Goal: Find contact information: Find contact information

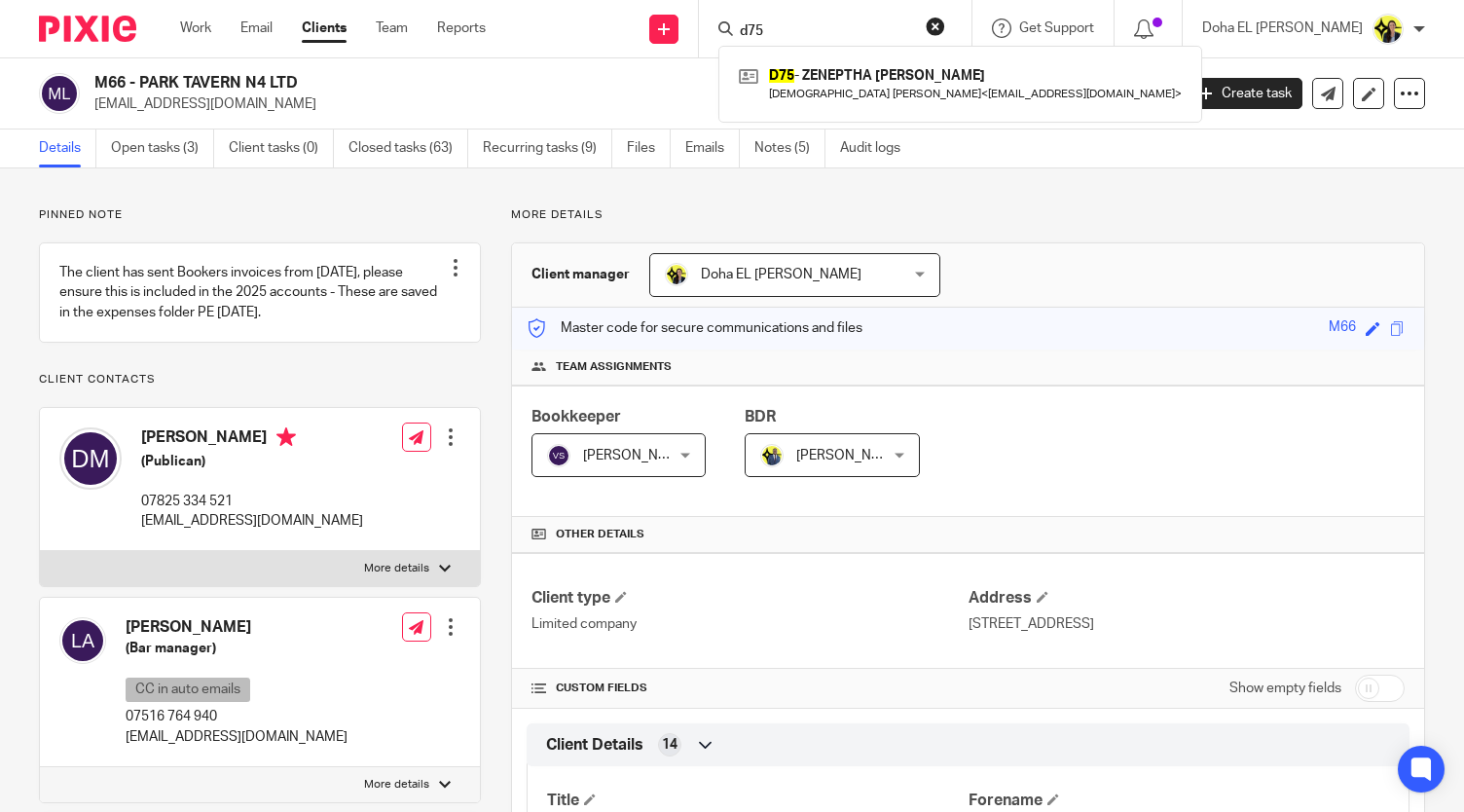
click at [819, 23] on input "d75" at bounding box center [826, 32] width 175 height 18
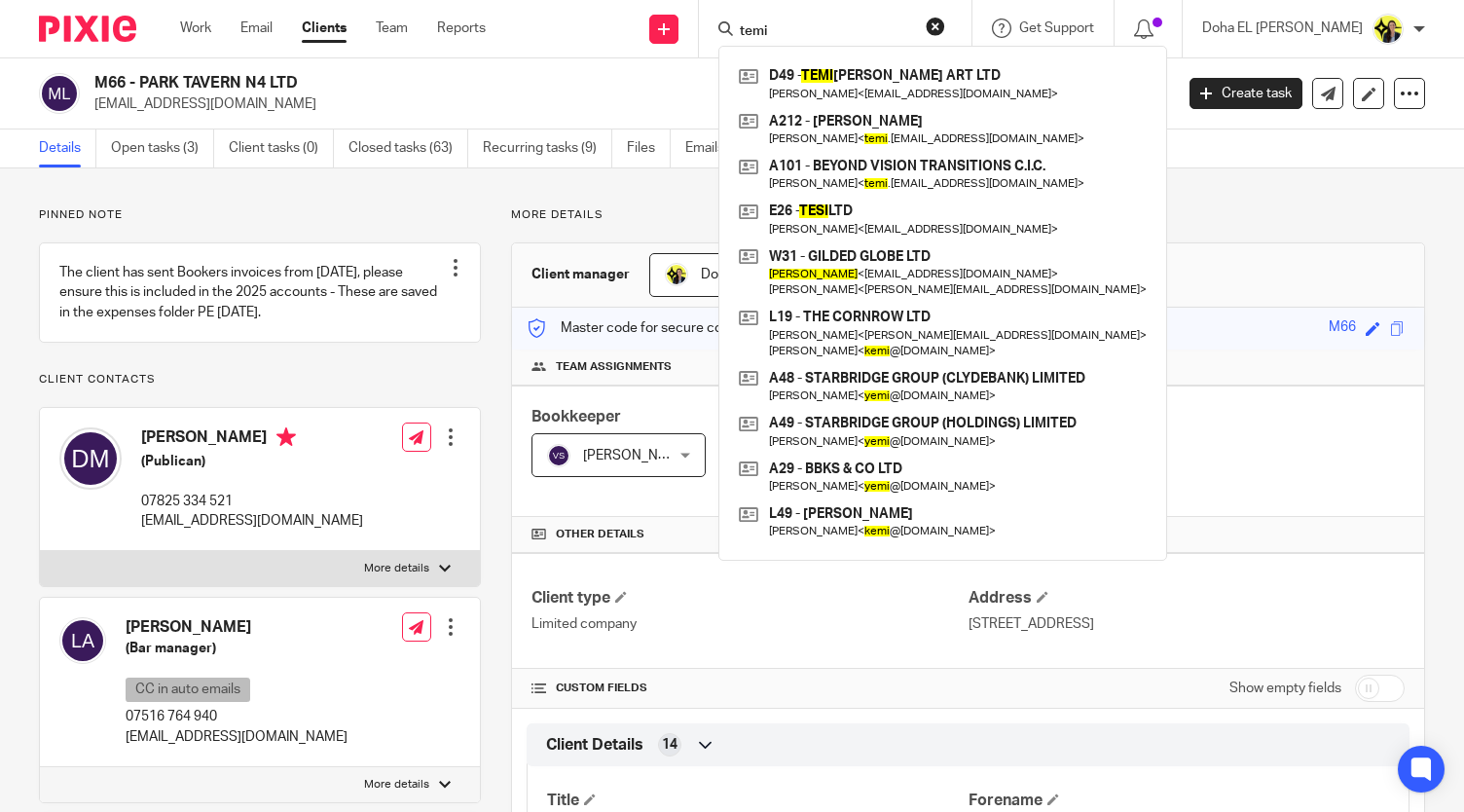
click at [818, 32] on input "temi" at bounding box center [826, 32] width 175 height 18
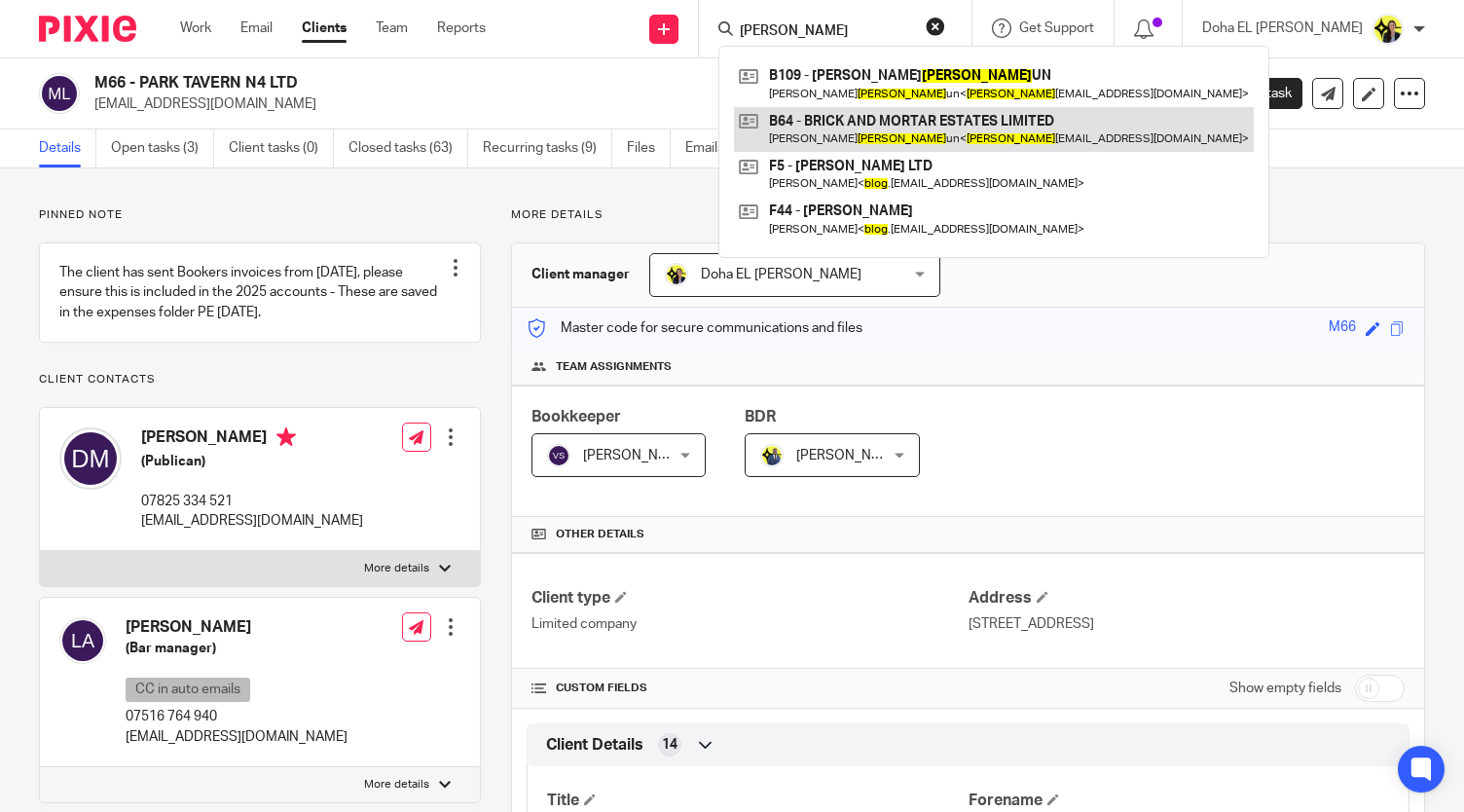
type input "balog"
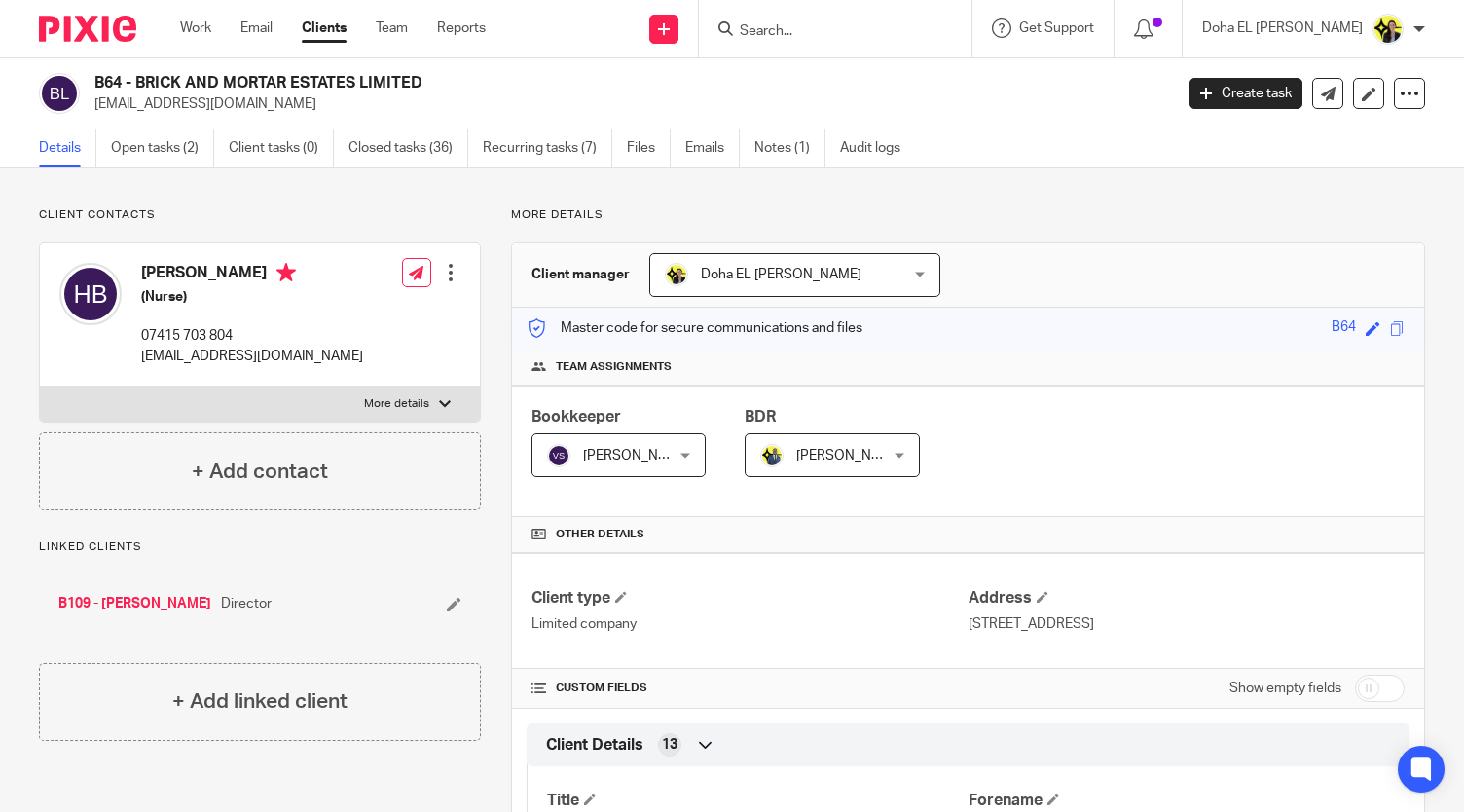
click at [166, 222] on p "Client contacts" at bounding box center [260, 215] width 442 height 16
click at [157, 133] on link "Open tasks (2)" at bounding box center [163, 148] width 104 height 38
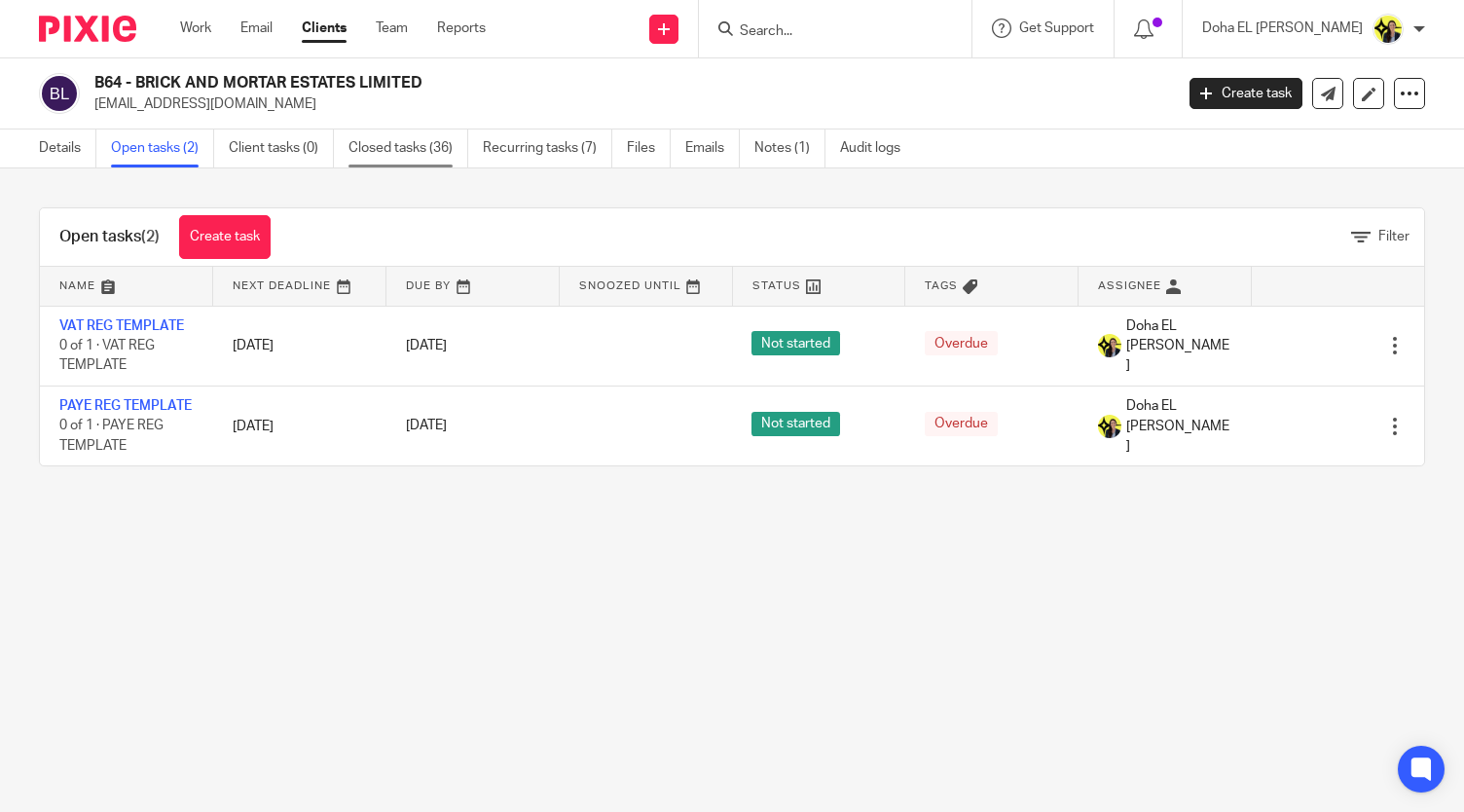
click at [429, 147] on link "Closed tasks (36)" at bounding box center [408, 148] width 119 height 38
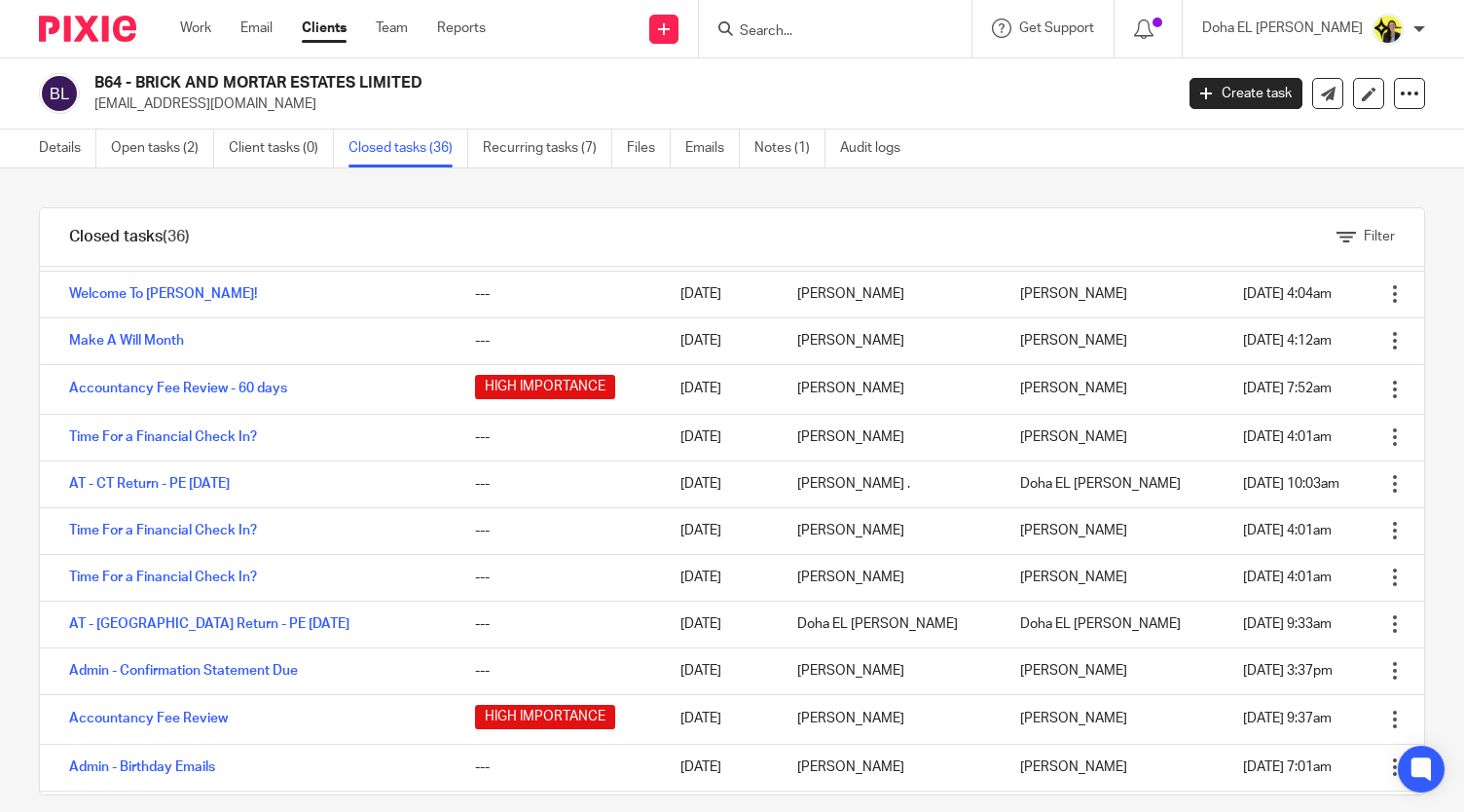
scroll to position [1120, 0]
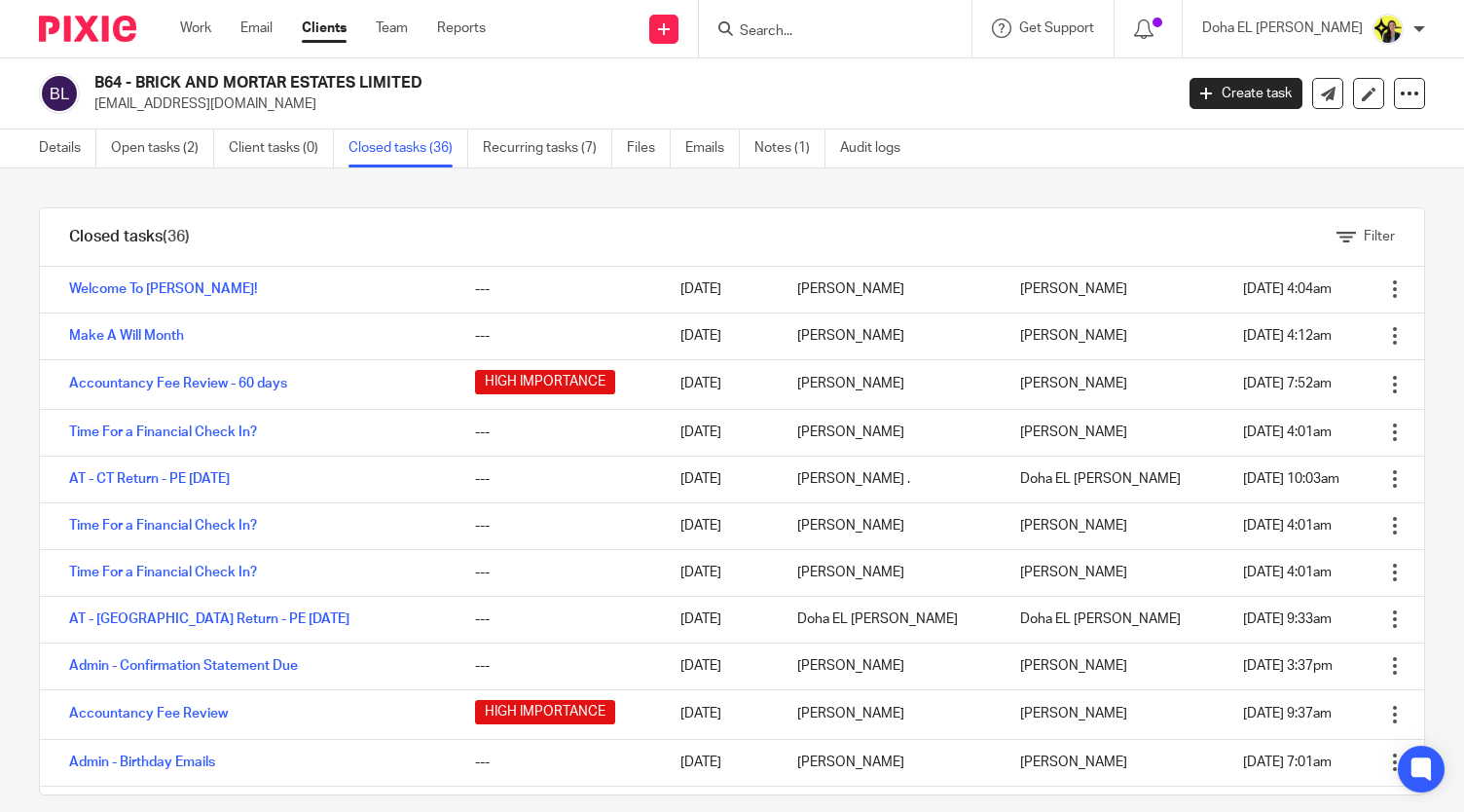
click at [1427, 683] on div "Filter tasks Only show tasks matching all of these conditions 1 Task name Is Is…" at bounding box center [732, 490] width 1464 height 644
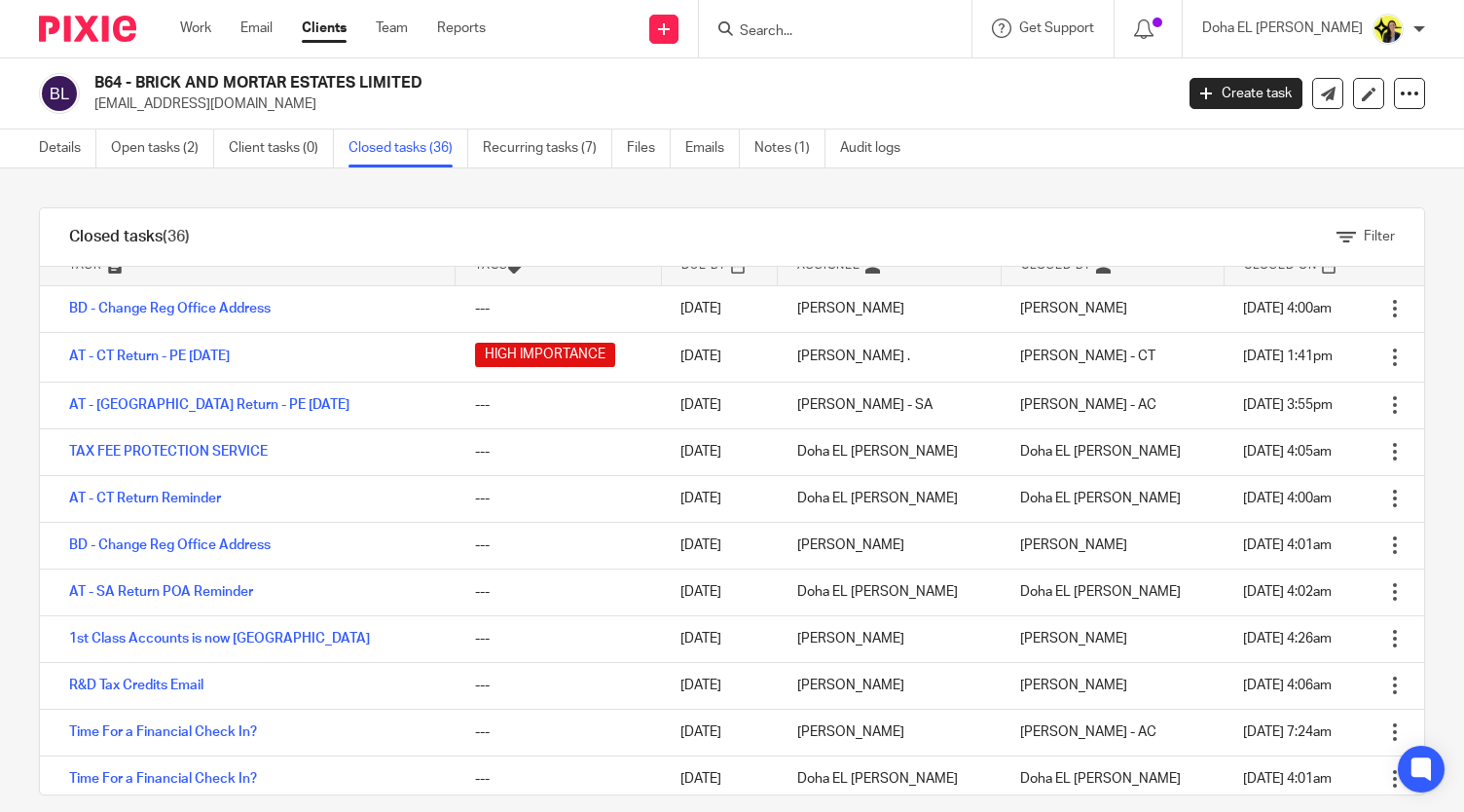
scroll to position [0, 0]
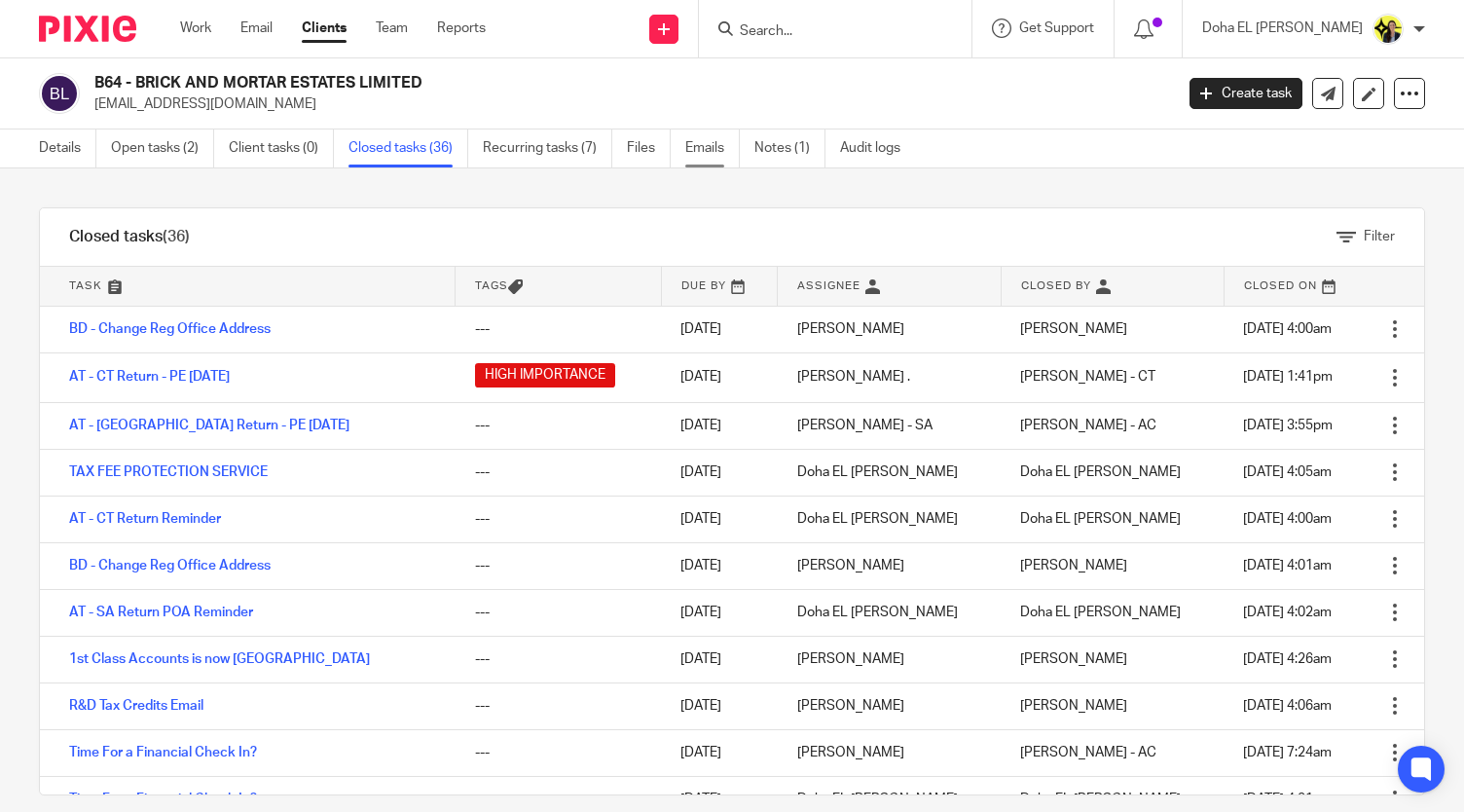
click at [700, 157] on link "Emails" at bounding box center [713, 148] width 55 height 38
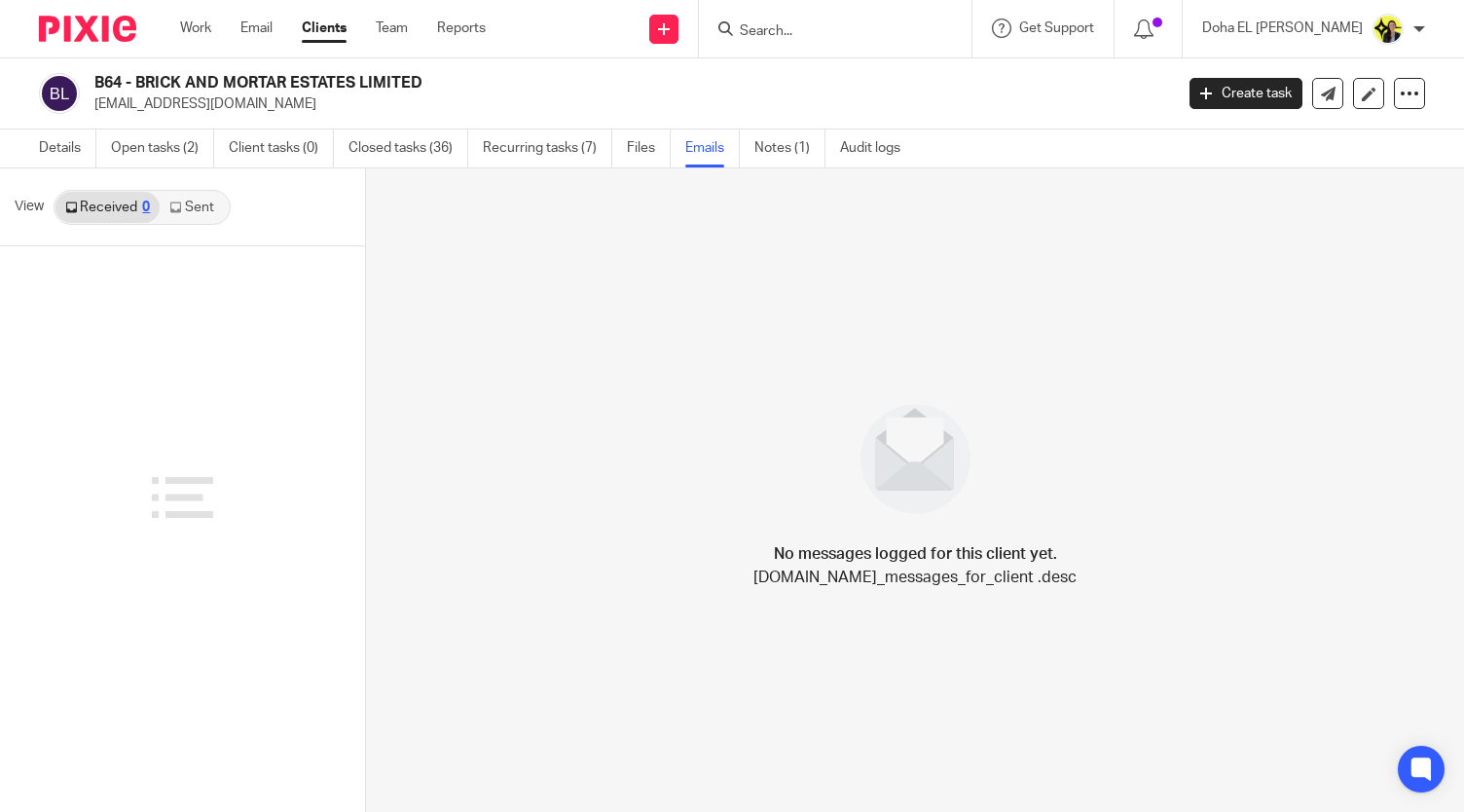
click at [193, 207] on link "Sent" at bounding box center [193, 207] width 68 height 31
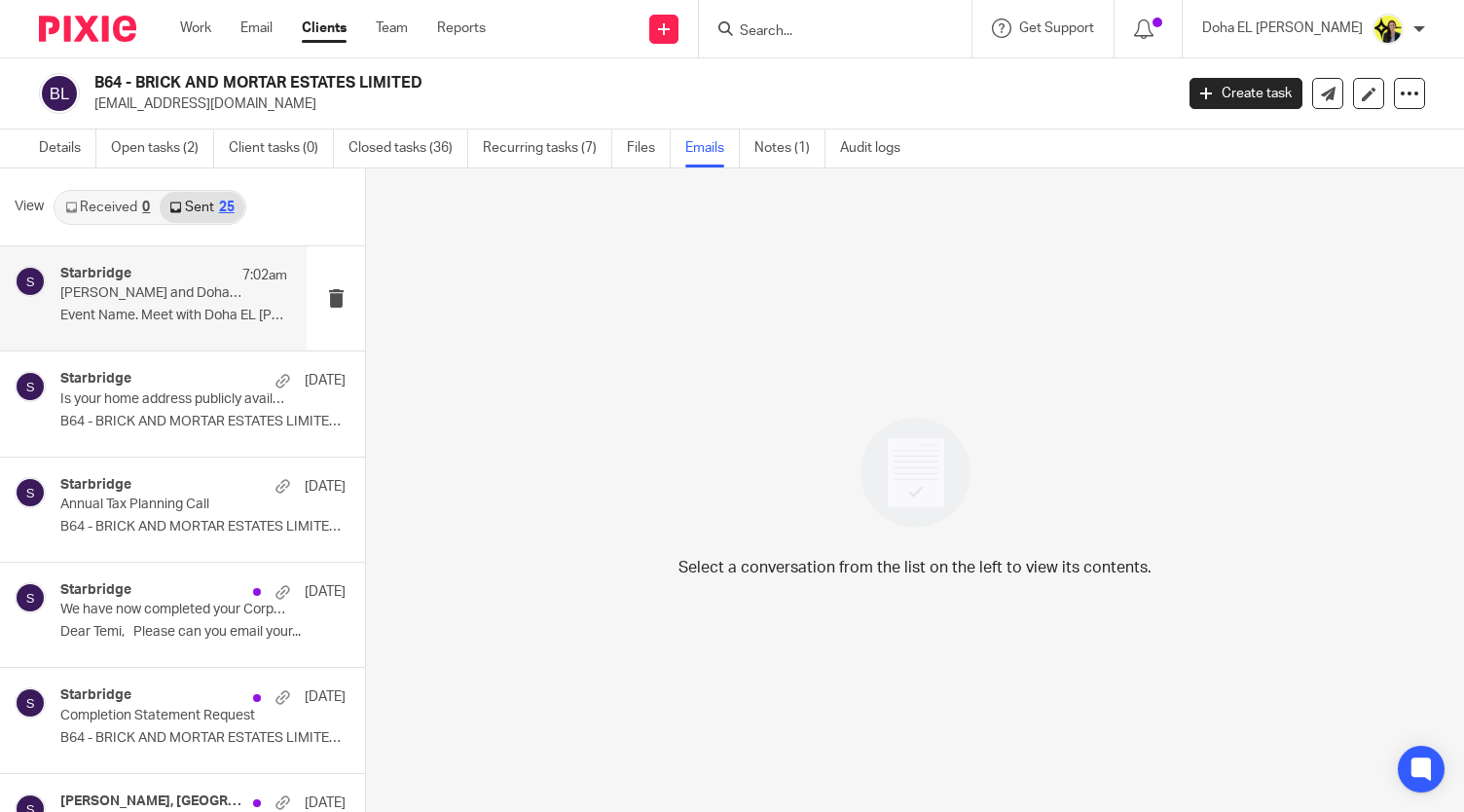
click at [131, 340] on div "Starbridge 7:02am Temi balogun and Doha EL Hamid – Starbridge Event Name. Meet …" at bounding box center [153, 299] width 307 height 104
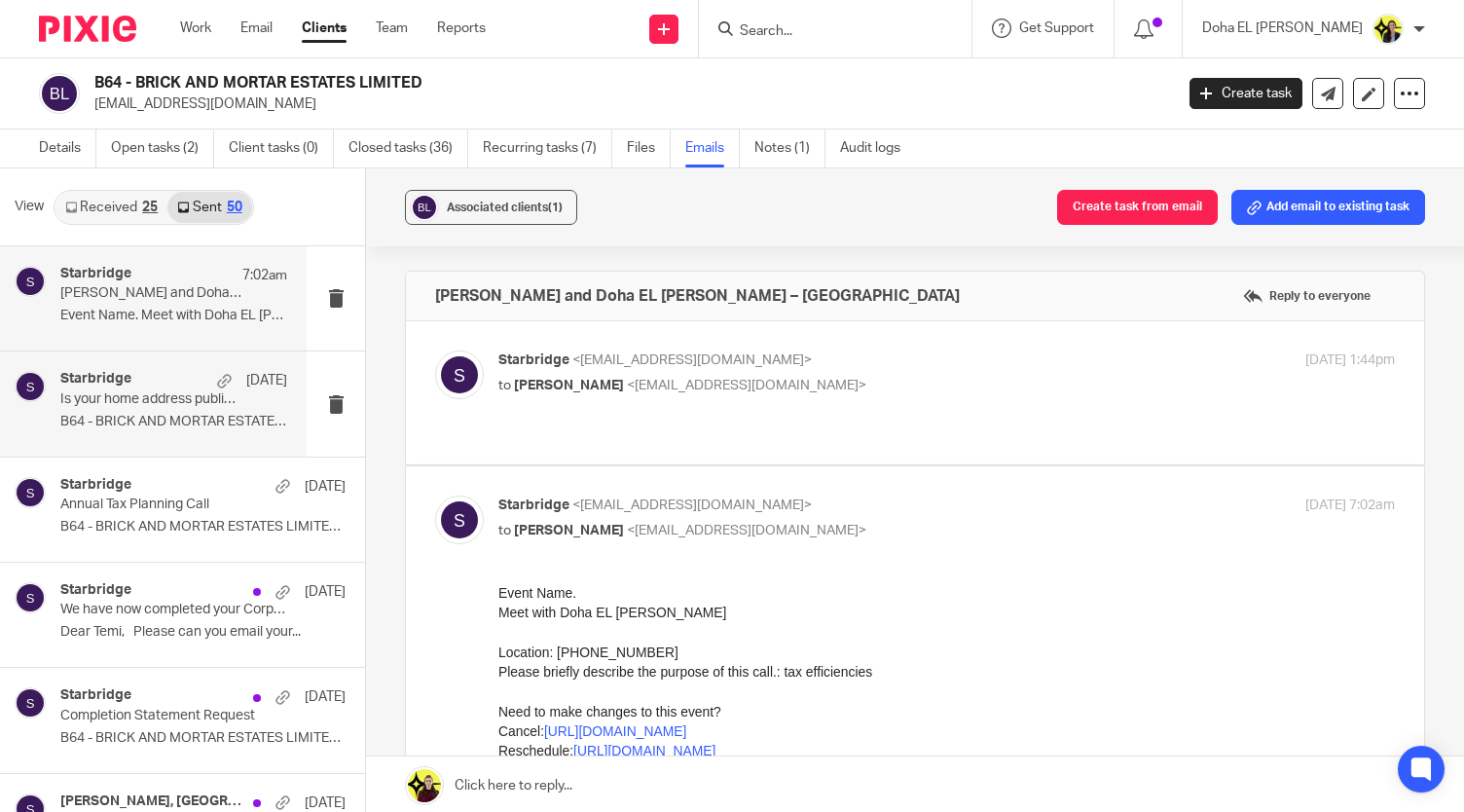
click at [142, 447] on div "Starbridge 9 Sep Is your home address publicly available? B64 - BRICK AND MORTA…" at bounding box center [153, 403] width 307 height 104
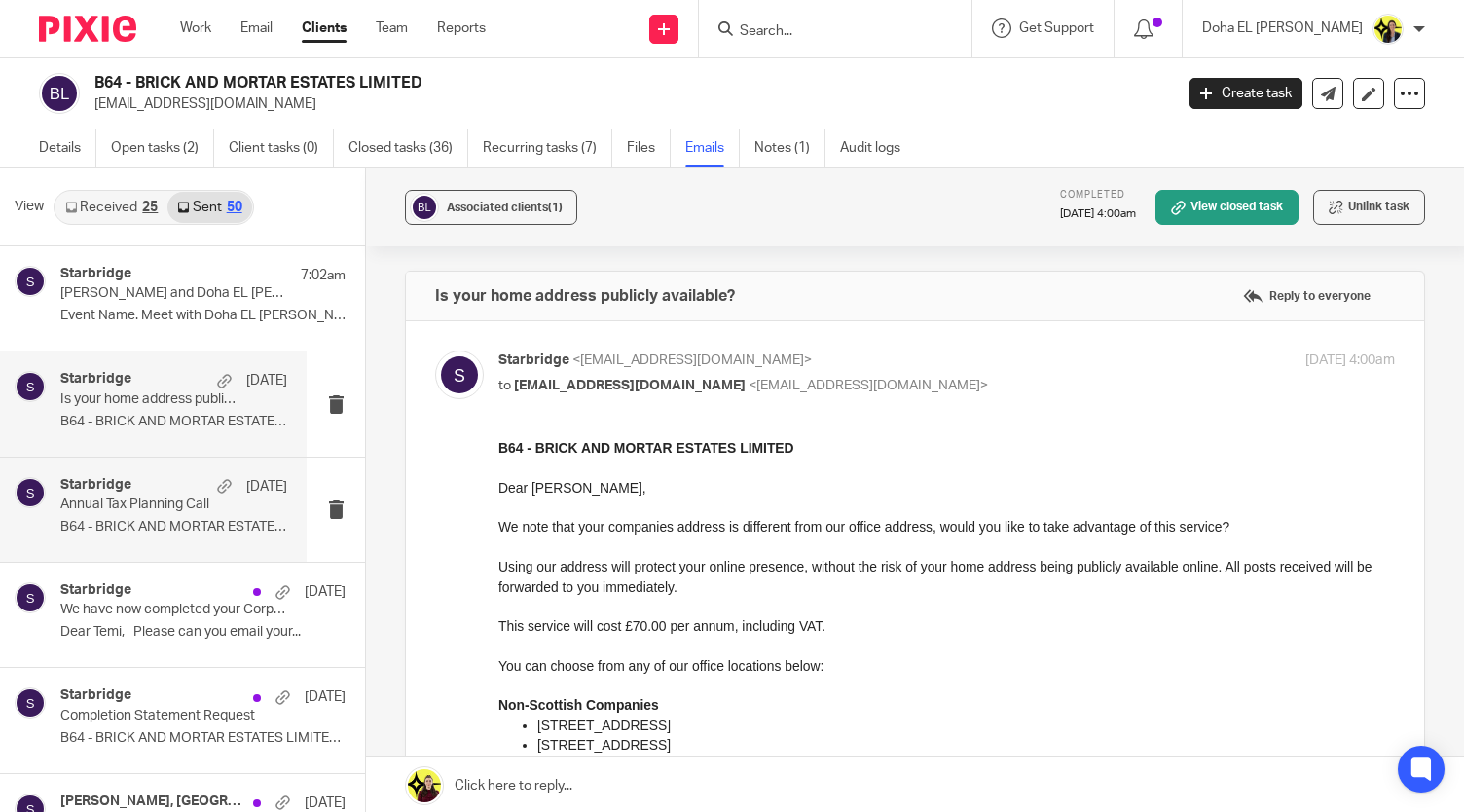
click at [171, 513] on div "Starbridge 28 Aug Annual Tax Planning Call B64 - BRICK AND MORTAR ESTATES LIMIT…" at bounding box center [174, 509] width 227 height 66
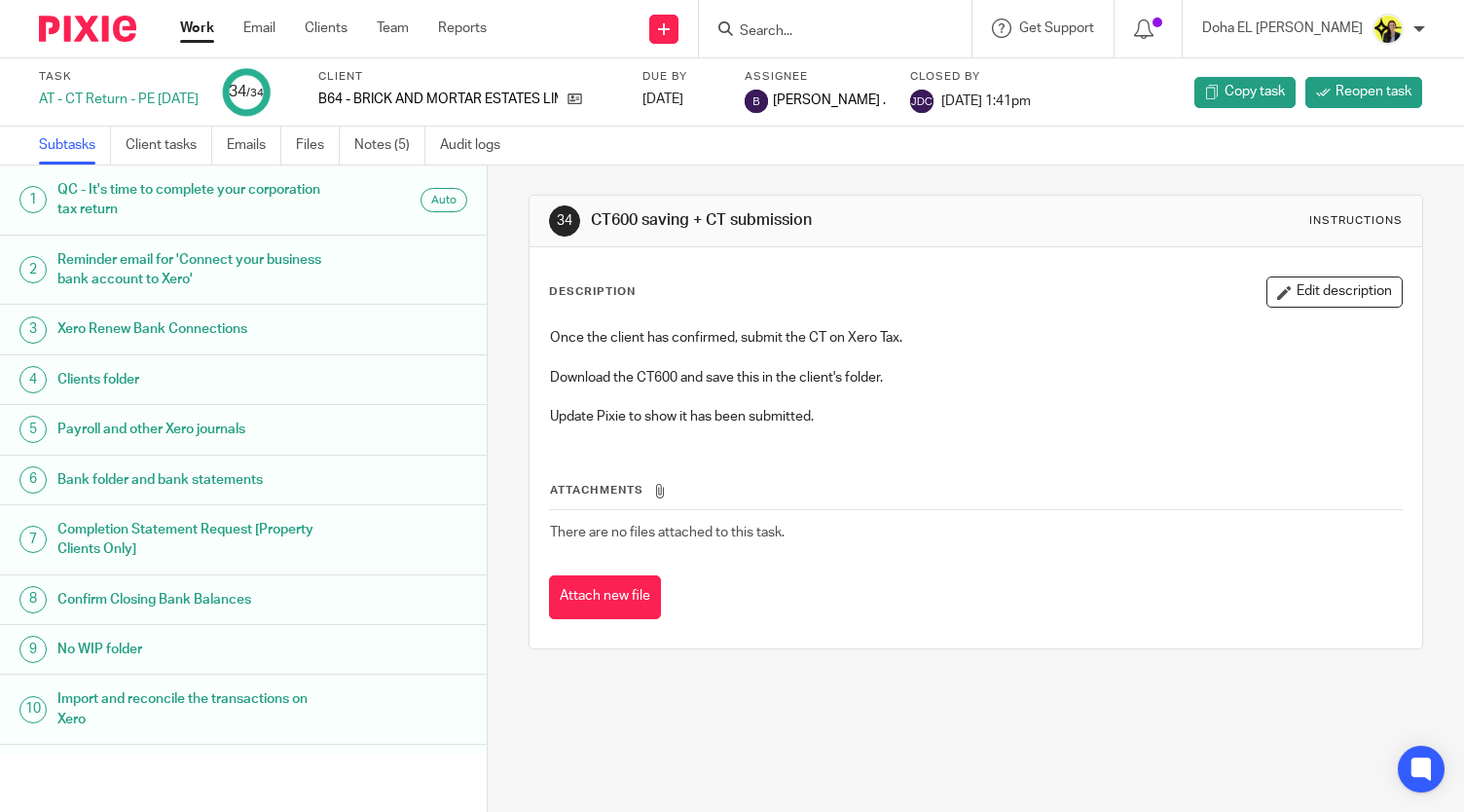
click at [847, 38] on input "Search" at bounding box center [826, 32] width 175 height 18
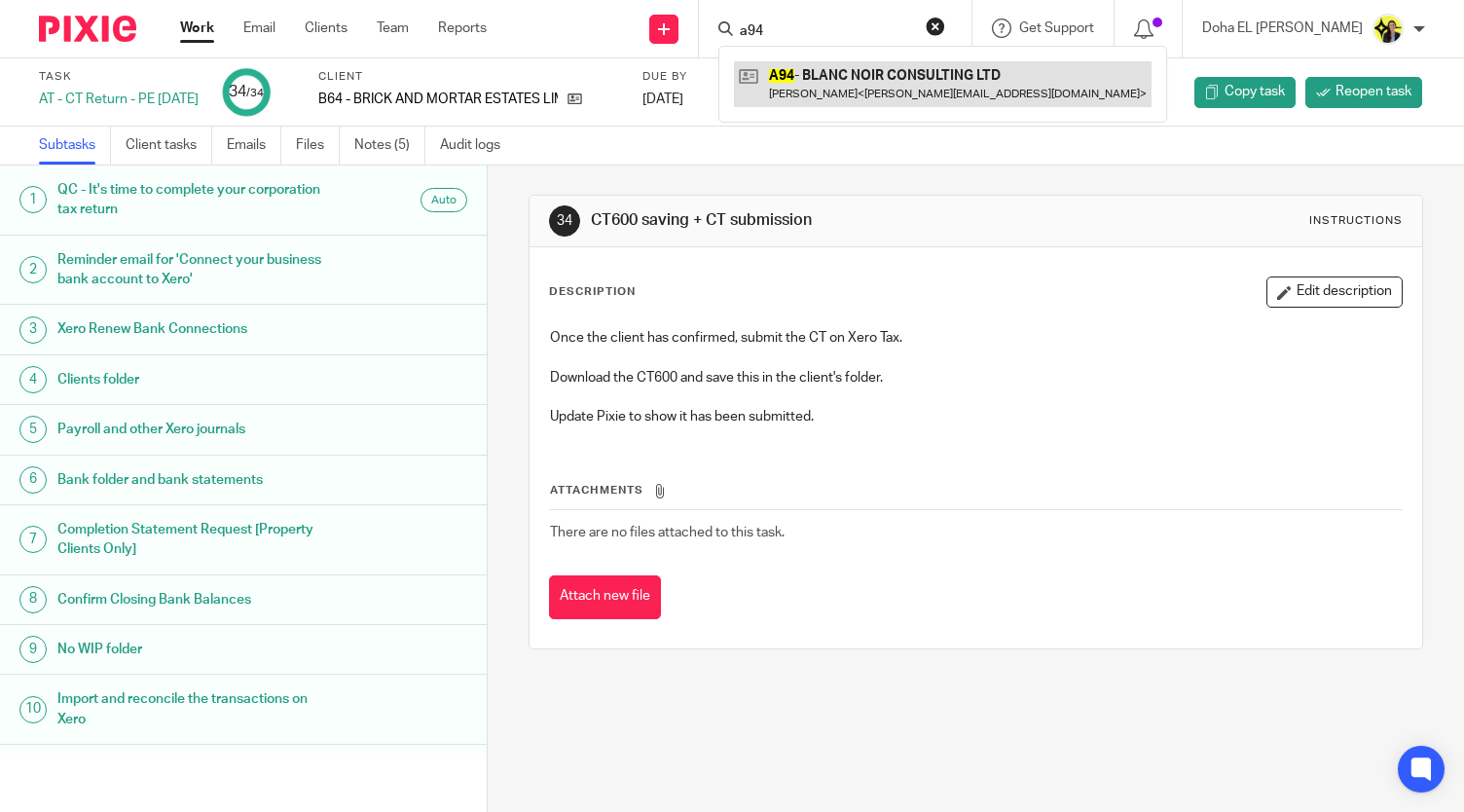
type input "a94"
click at [959, 84] on link at bounding box center [943, 84] width 418 height 45
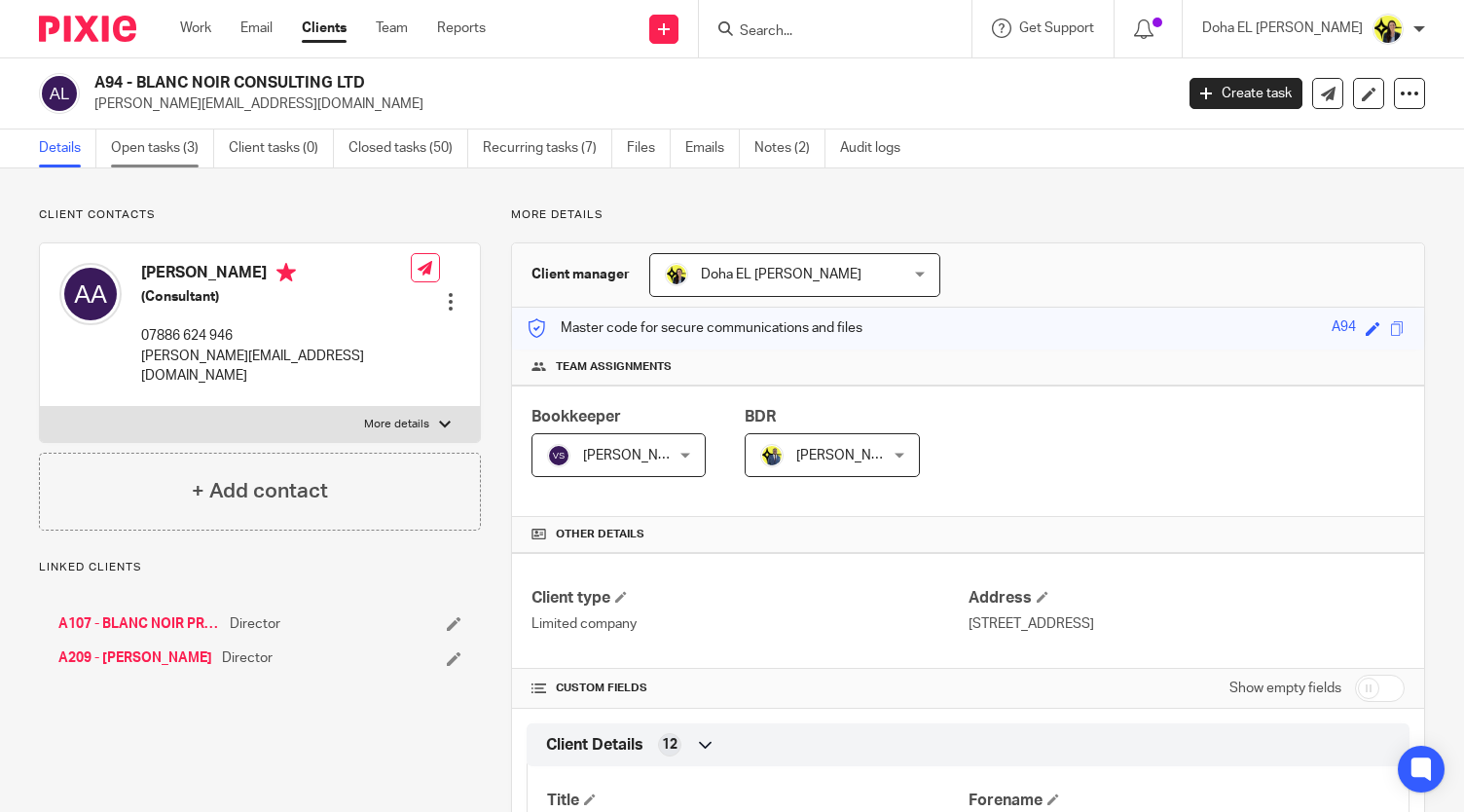
click at [193, 160] on link "Open tasks (3)" at bounding box center [163, 148] width 104 height 38
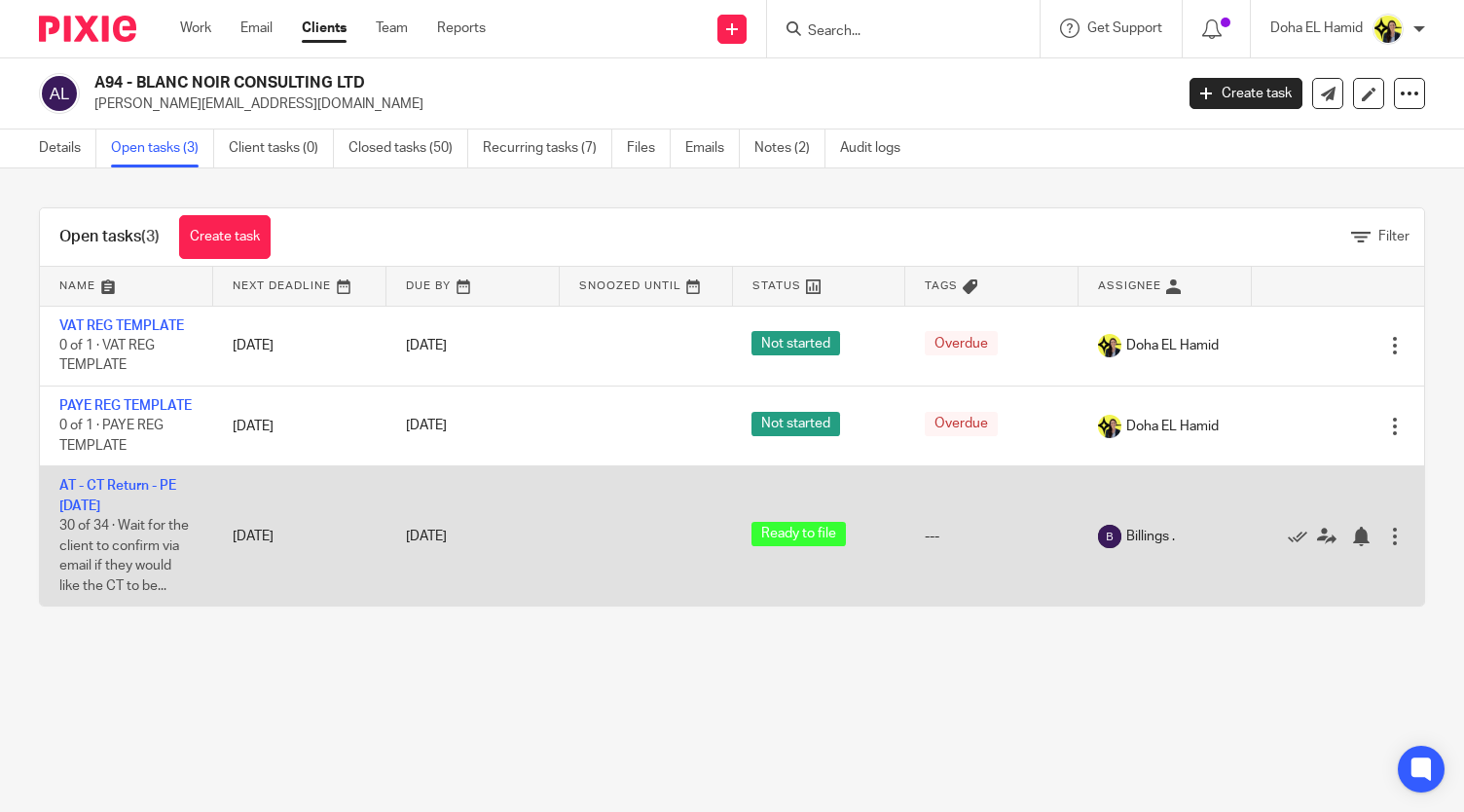
click at [98, 513] on td "AT - CT Return - PE [DATE] 30 of 34 · Wait for the client to confirm via email …" at bounding box center [126, 536] width 173 height 139
click at [99, 512] on link "AT - CT Return - PE [DATE]" at bounding box center [117, 495] width 116 height 33
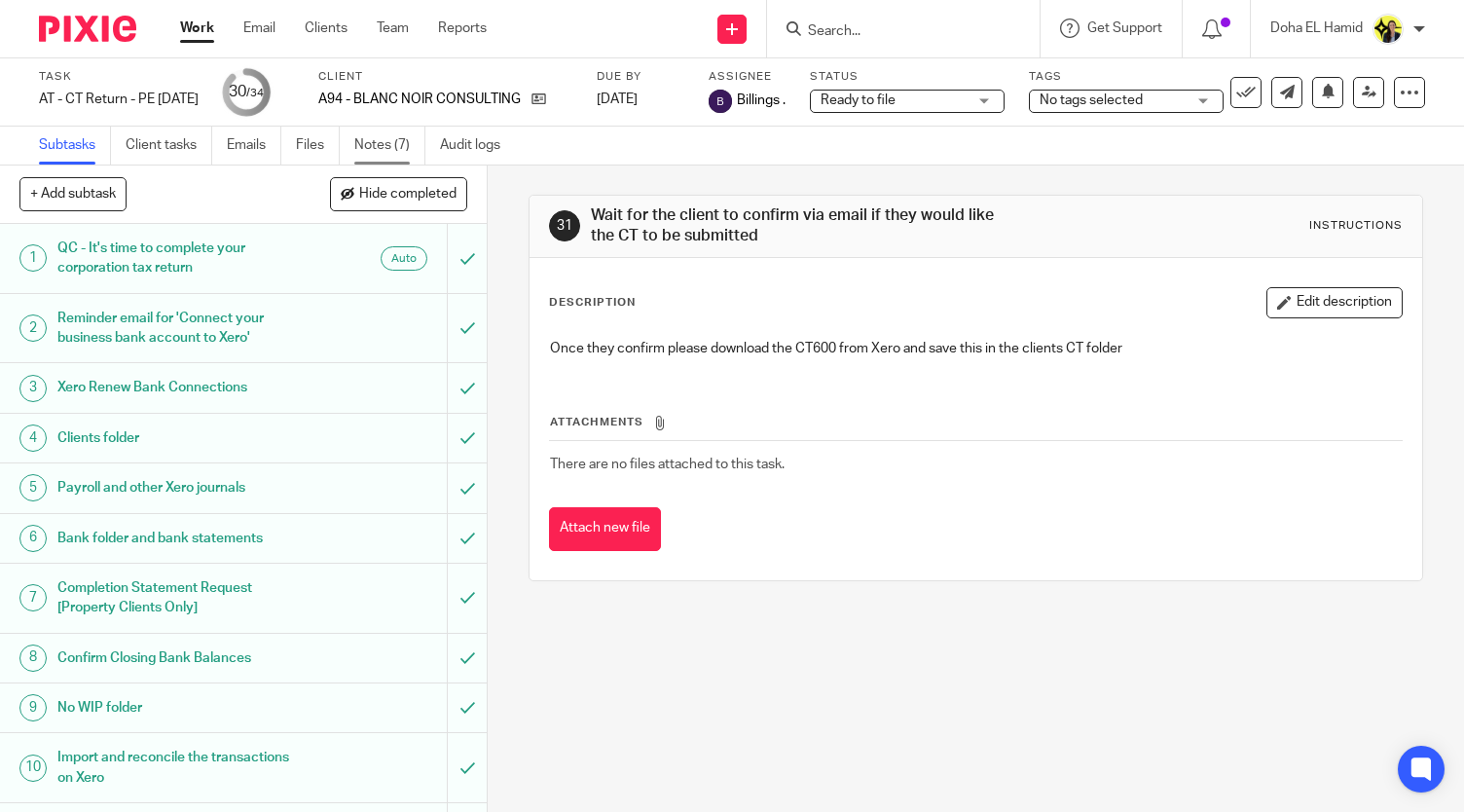
click at [409, 133] on link "Notes (7)" at bounding box center [389, 145] width 71 height 38
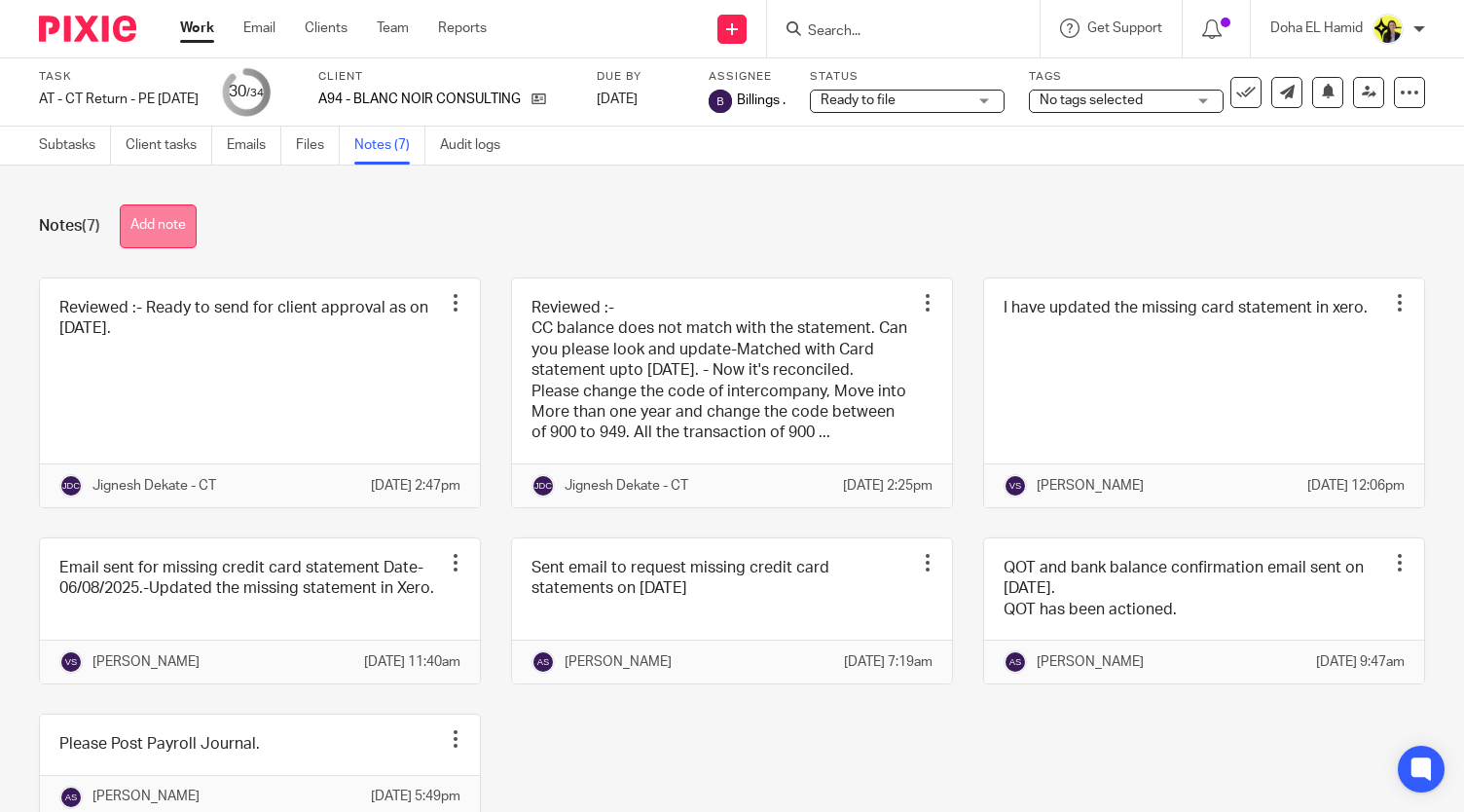
click at [151, 230] on button "Add note" at bounding box center [157, 226] width 77 height 44
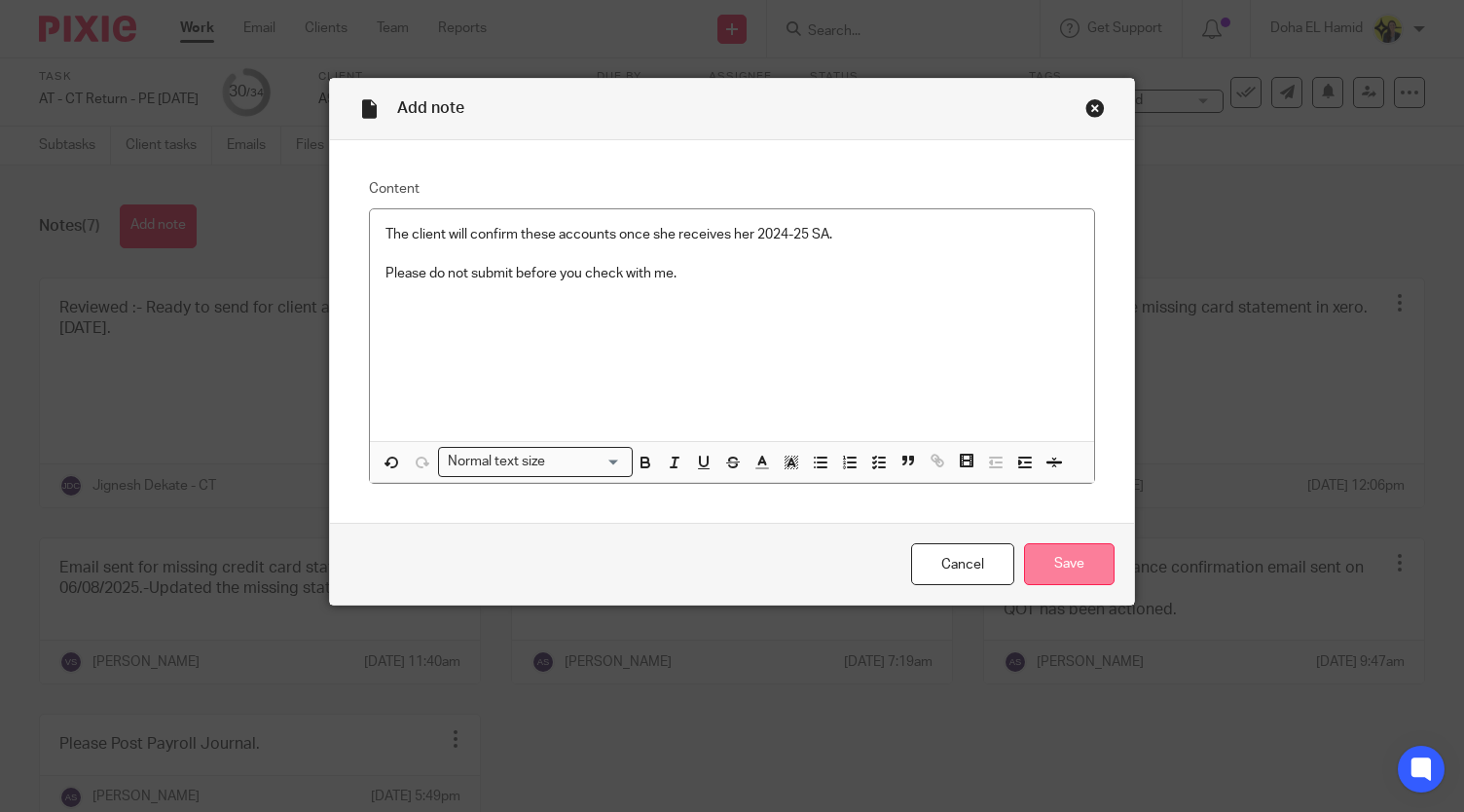
click at [1094, 561] on input "Save" at bounding box center [1069, 564] width 91 height 42
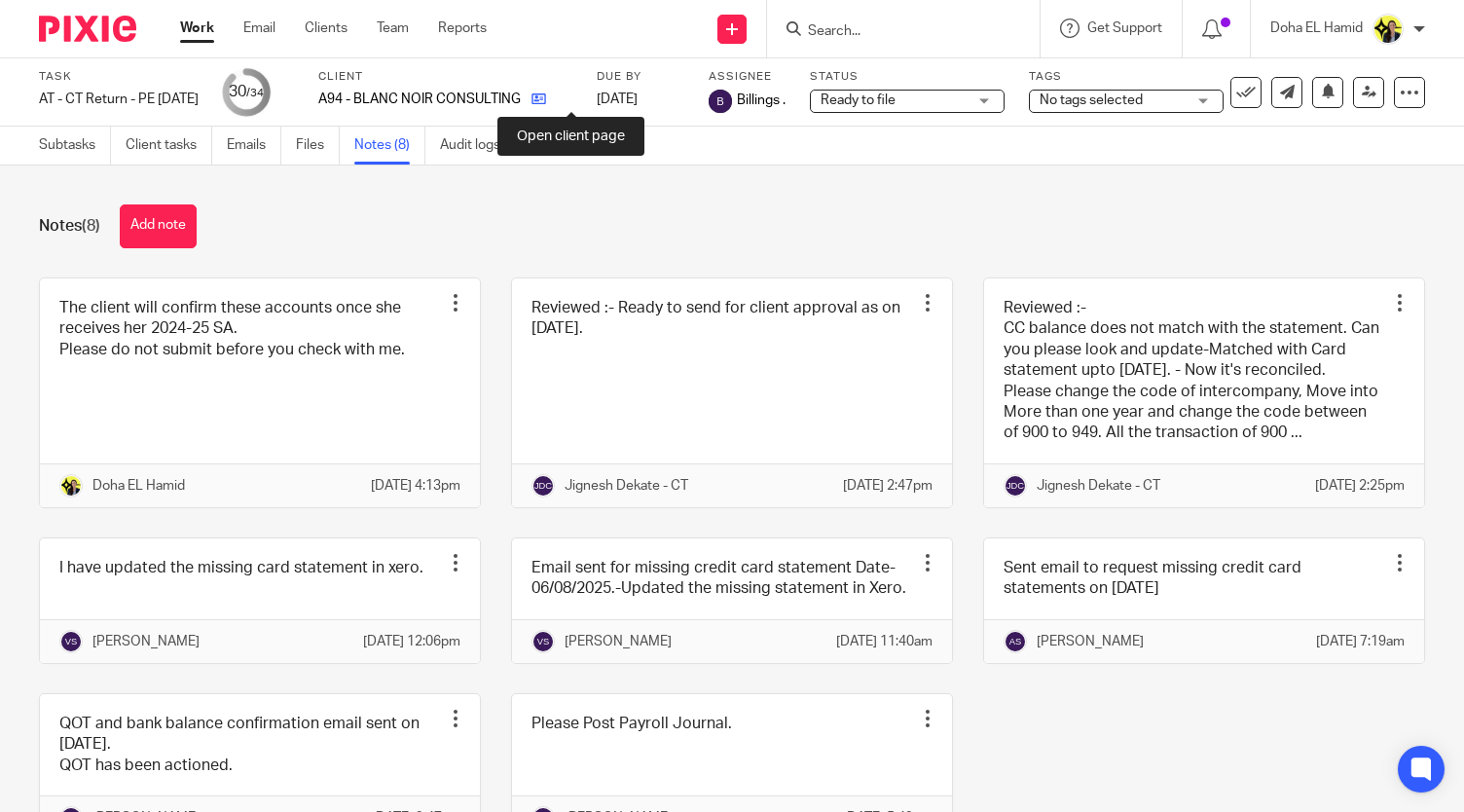
click at [546, 101] on icon at bounding box center [538, 99] width 15 height 15
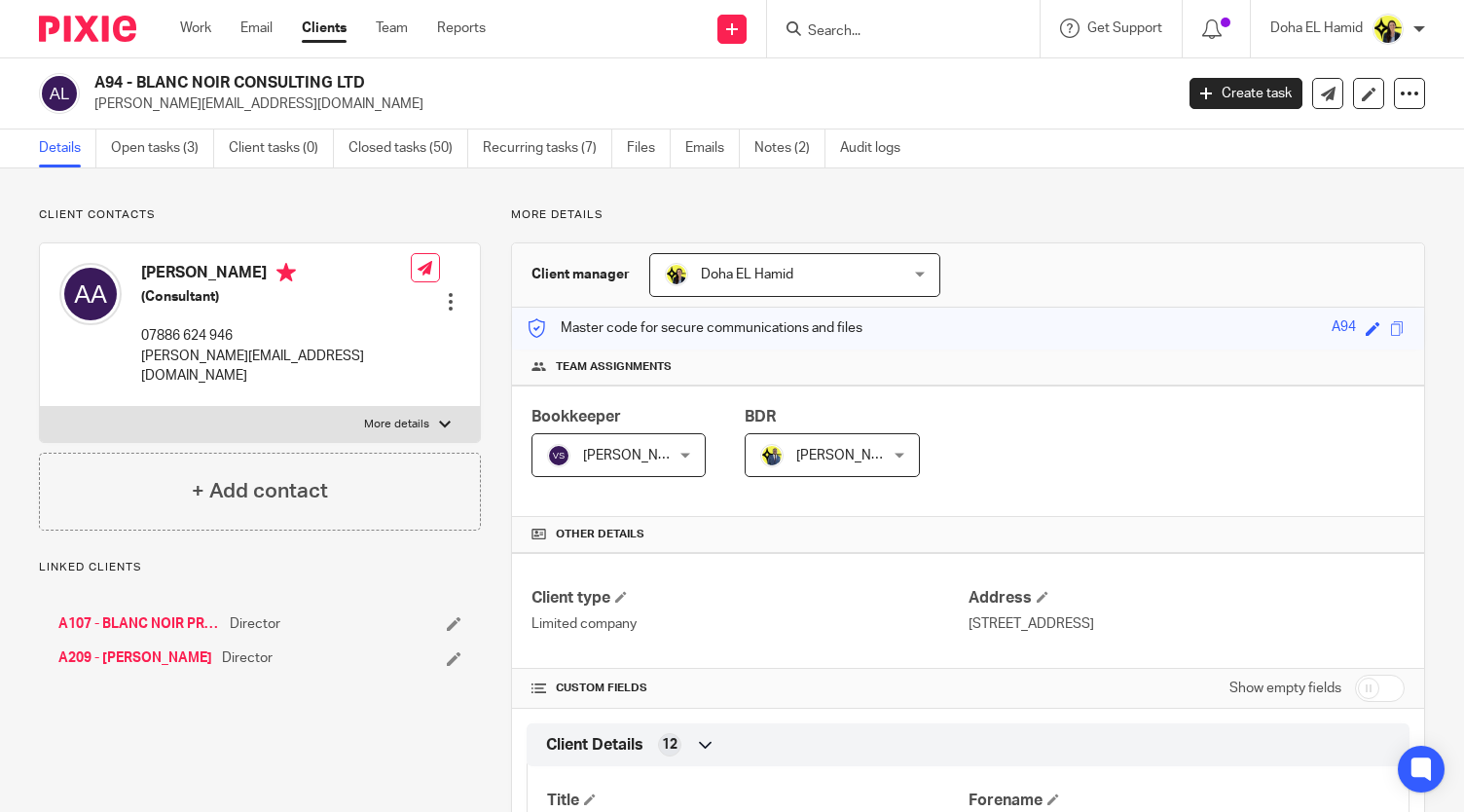
click at [134, 649] on link "A209 - [PERSON_NAME]" at bounding box center [135, 659] width 154 height 20
click at [200, 139] on link "Open tasks (5)" at bounding box center [163, 148] width 104 height 38
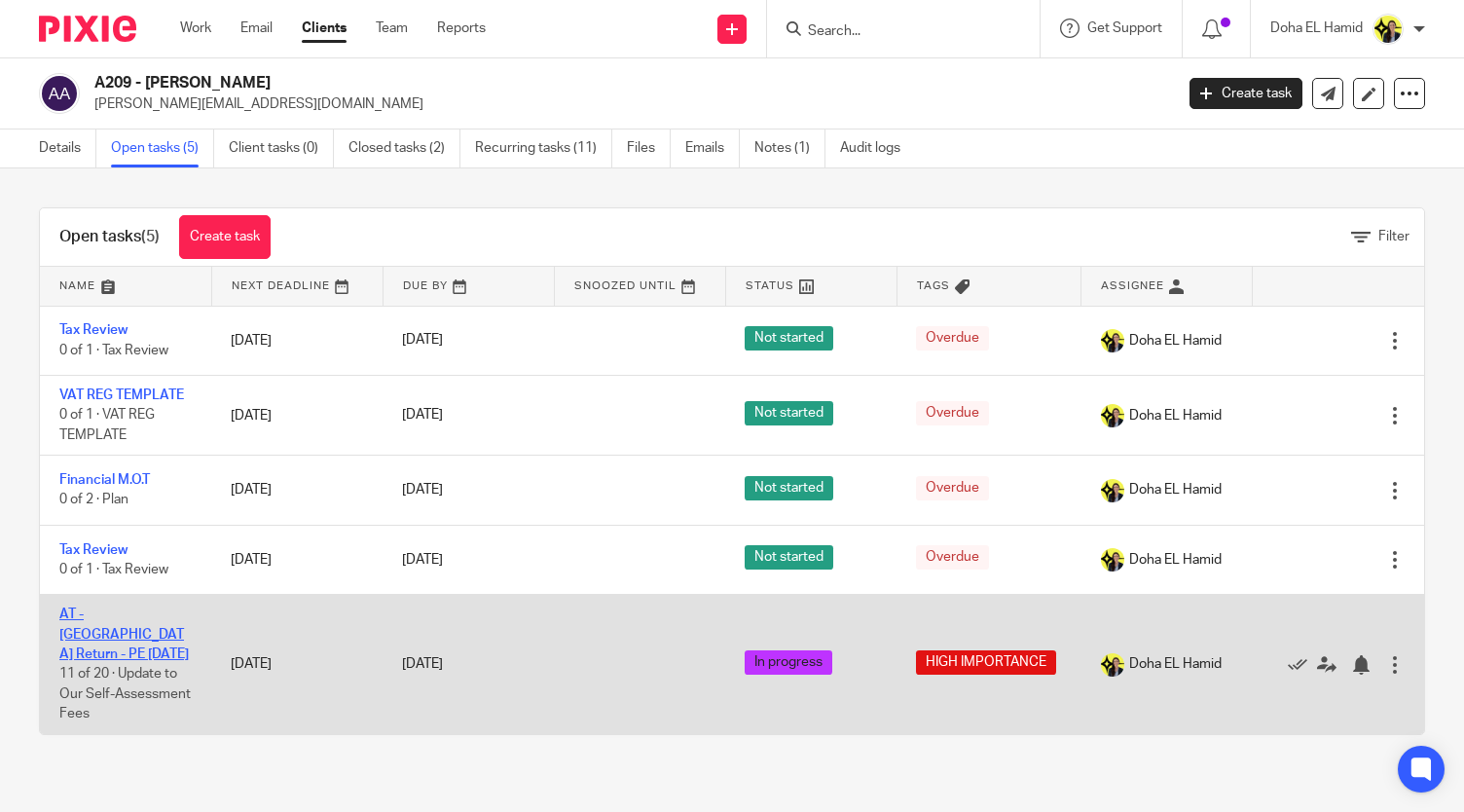
click at [130, 612] on link "AT - [GEOGRAPHIC_DATA] Return - PE [DATE]" at bounding box center [124, 634] width 129 height 54
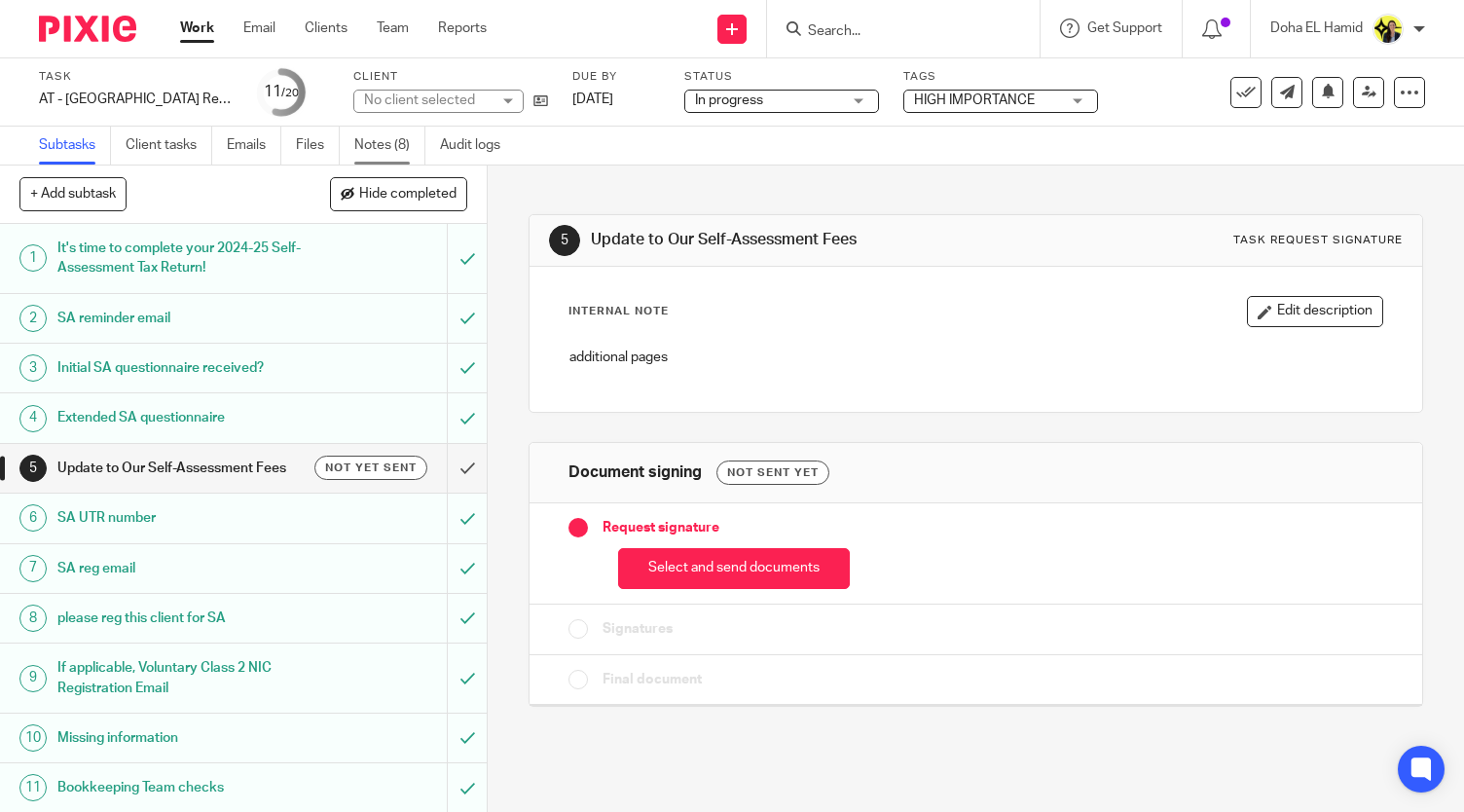
click at [388, 149] on link "Notes (8)" at bounding box center [389, 145] width 71 height 38
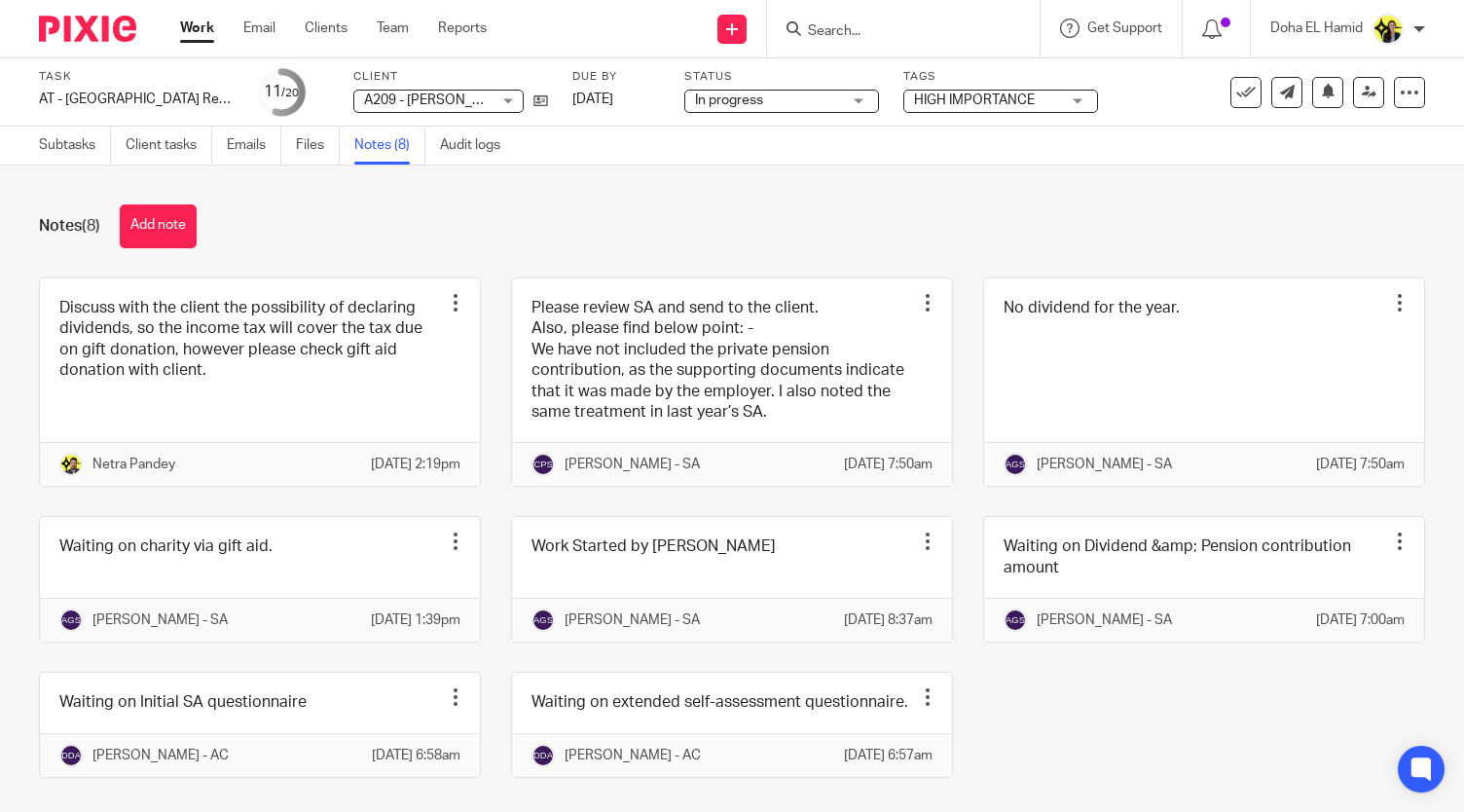
click at [862, 27] on input "Search" at bounding box center [894, 32] width 175 height 18
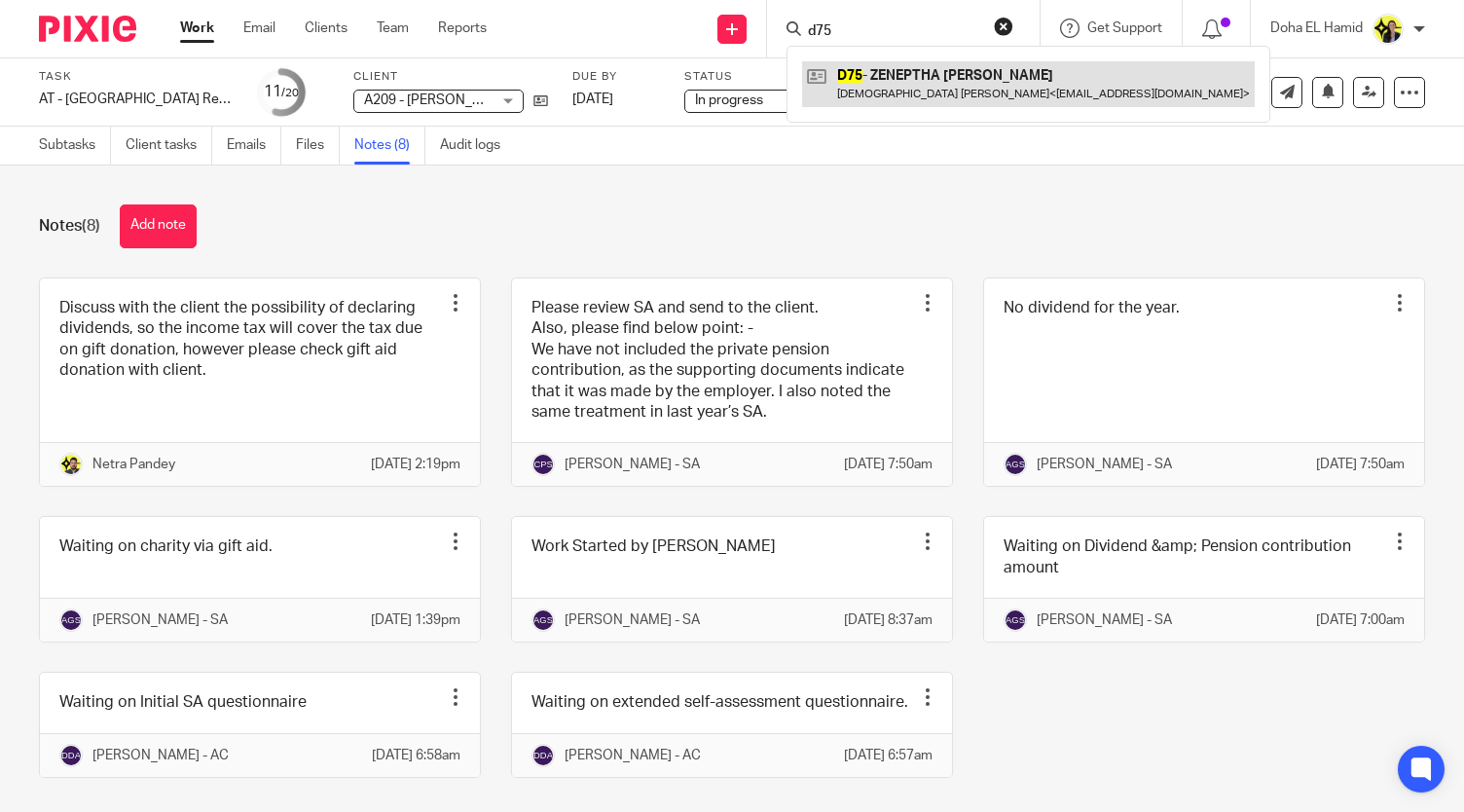
type input "d75"
click at [888, 83] on link at bounding box center [1028, 84] width 453 height 45
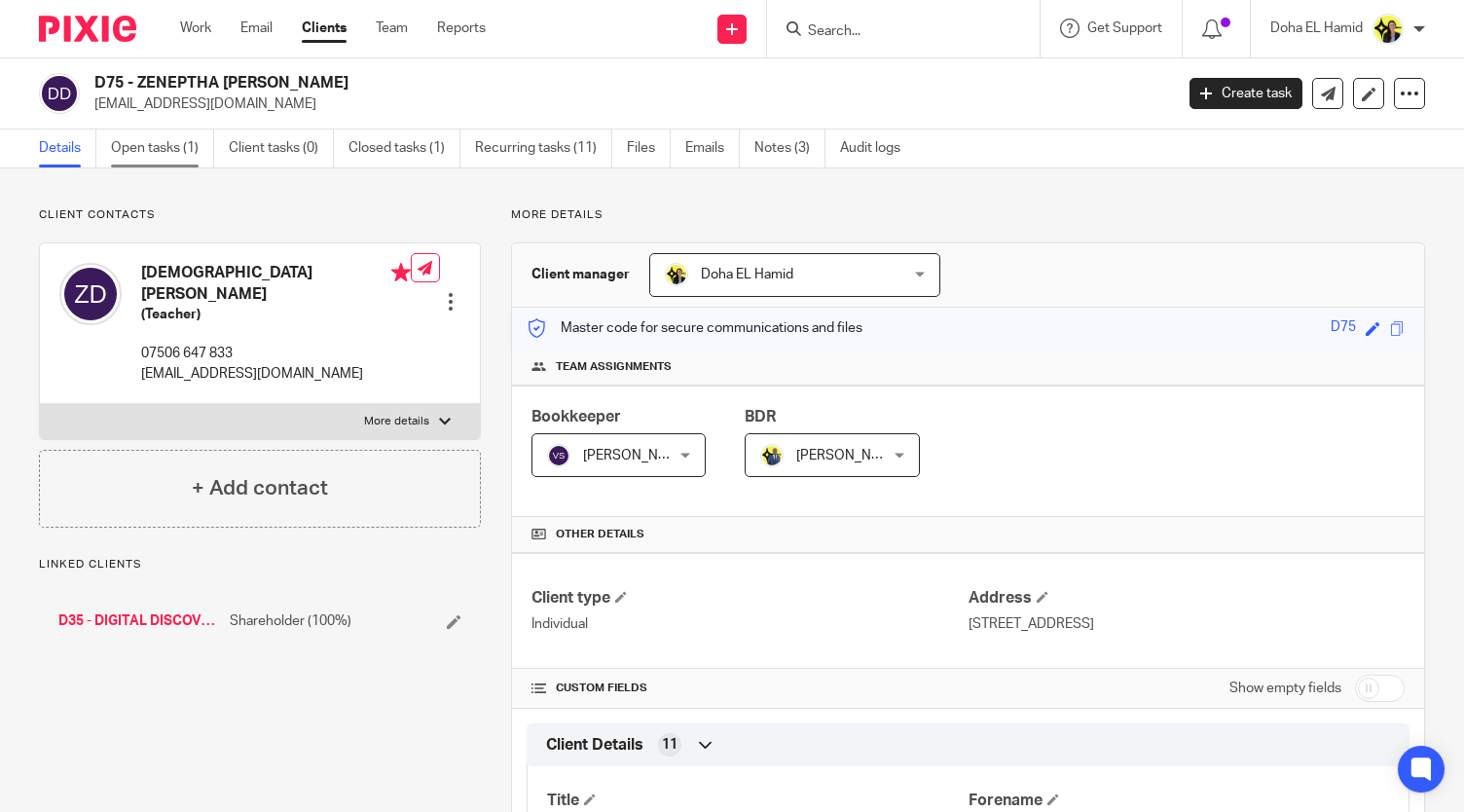
click at [169, 151] on link "Open tasks (1)" at bounding box center [163, 148] width 104 height 38
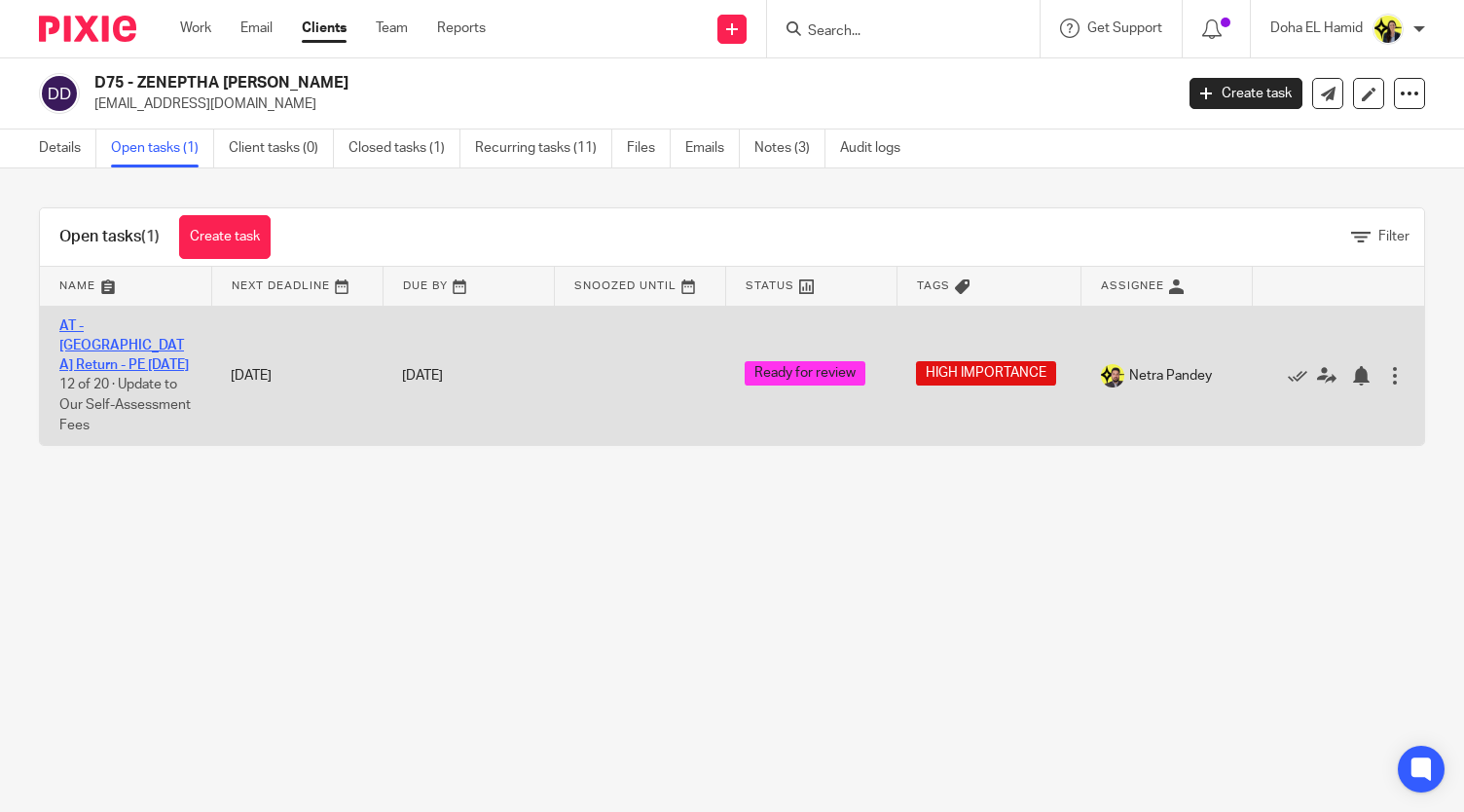
click at [111, 323] on link "AT - [GEOGRAPHIC_DATA] Return - PE [DATE]" at bounding box center [124, 346] width 129 height 54
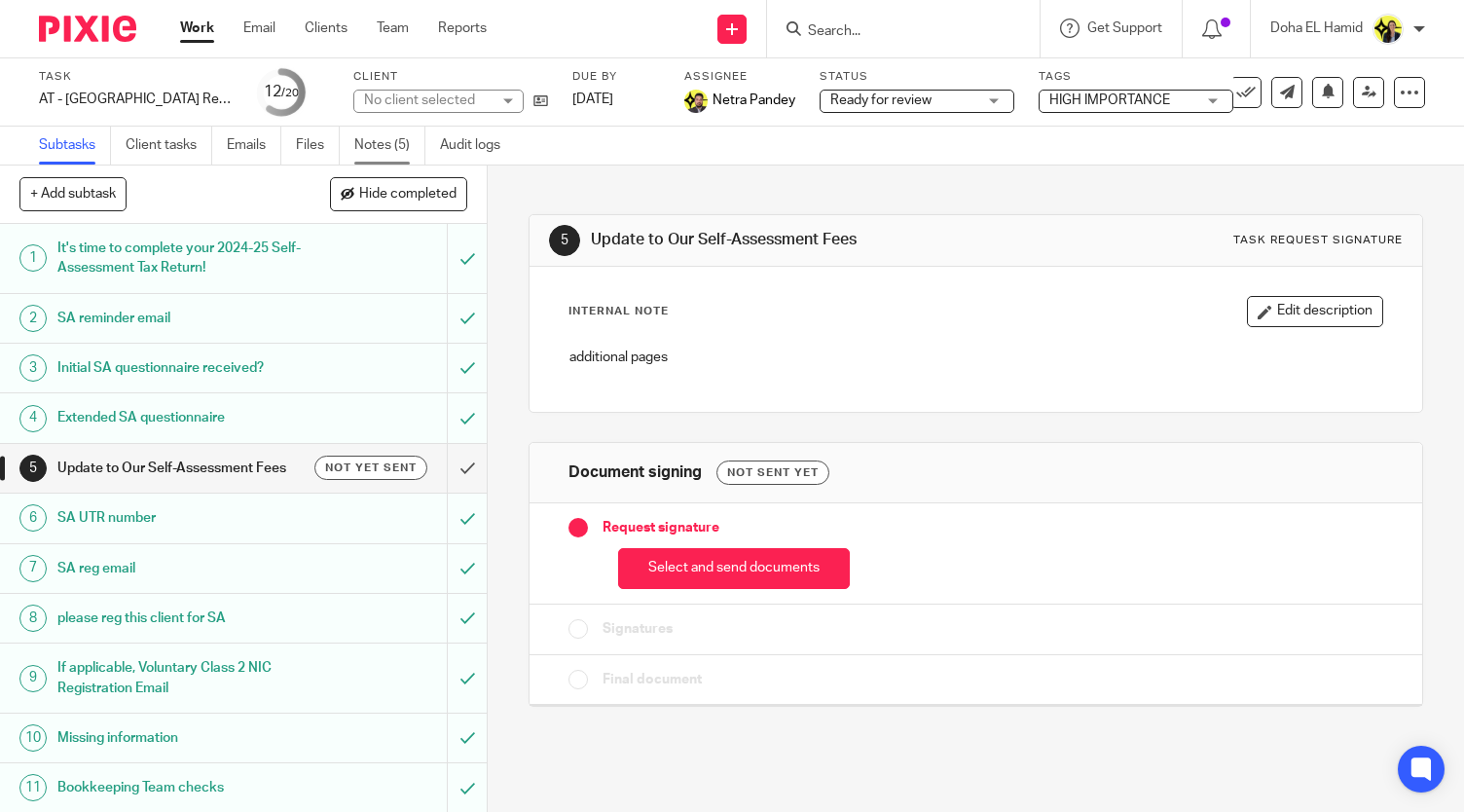
click at [401, 147] on link "Notes (5)" at bounding box center [389, 145] width 71 height 38
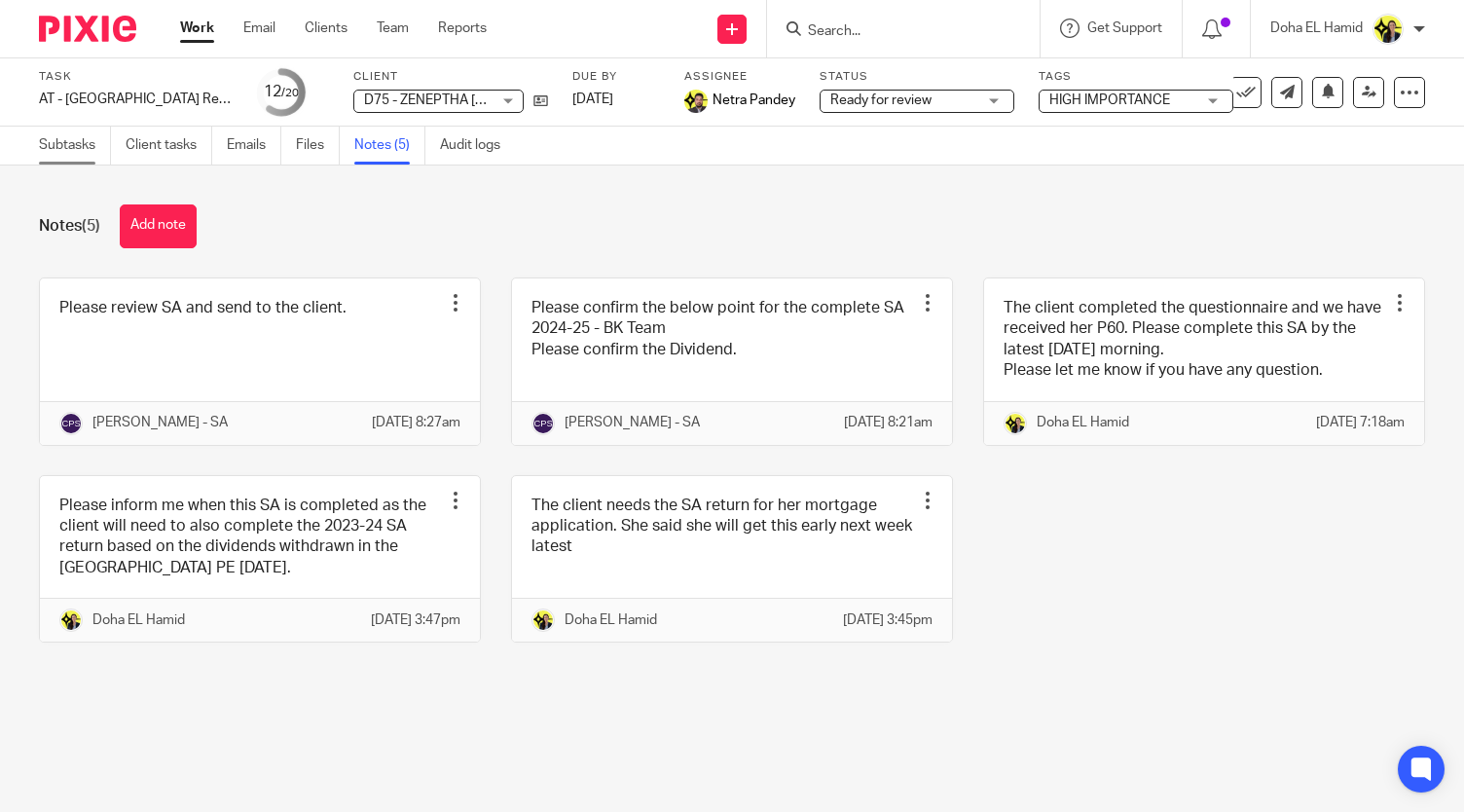
click at [81, 145] on link "Subtasks" at bounding box center [75, 145] width 72 height 38
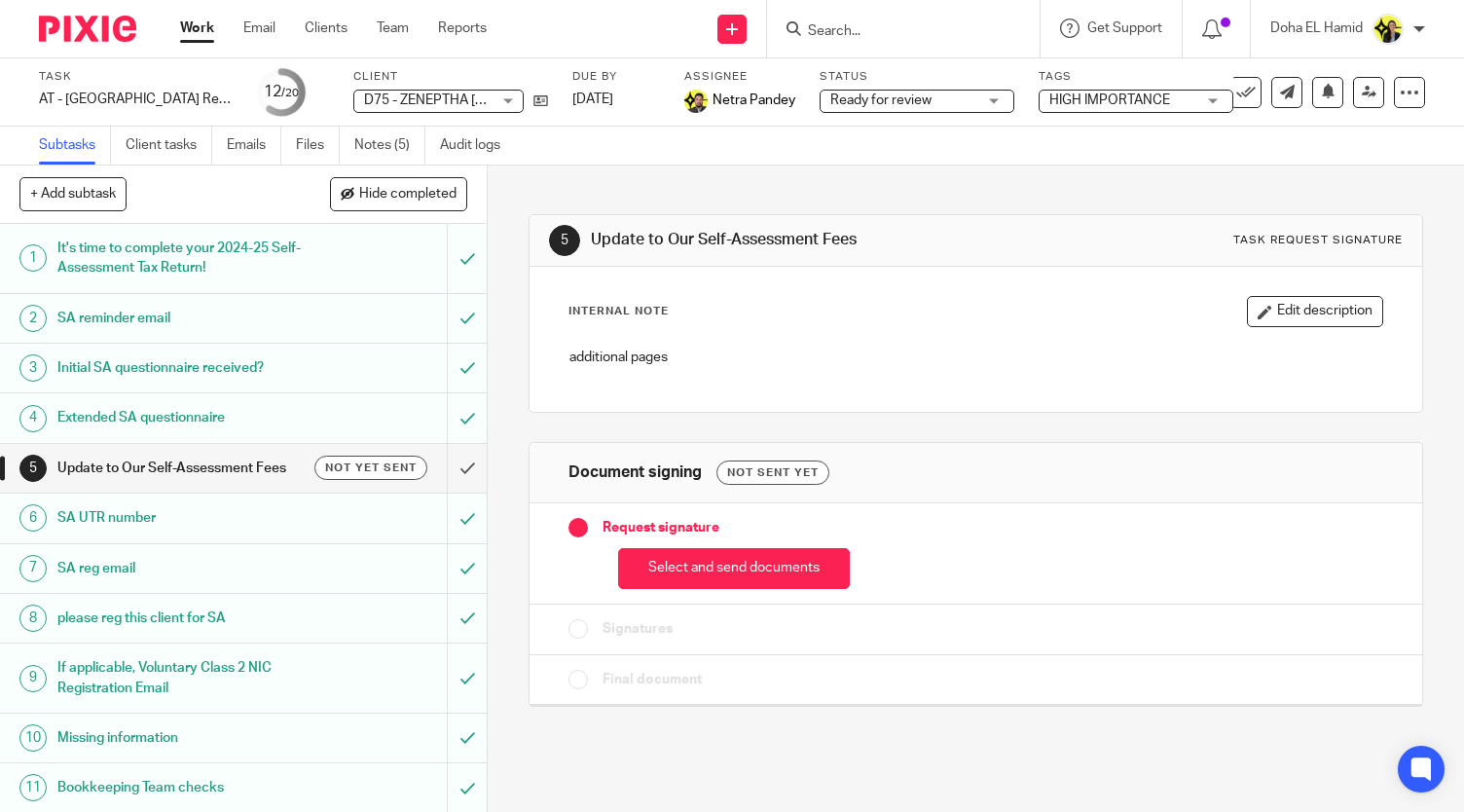
click at [547, 97] on div "Task AT - [GEOGRAPHIC_DATA] Return - PE [DATE] Save AT - [GEOGRAPHIC_DATA] Retu…" at bounding box center [616, 92] width 1155 height 47
click at [543, 99] on icon at bounding box center [540, 101] width 15 height 15
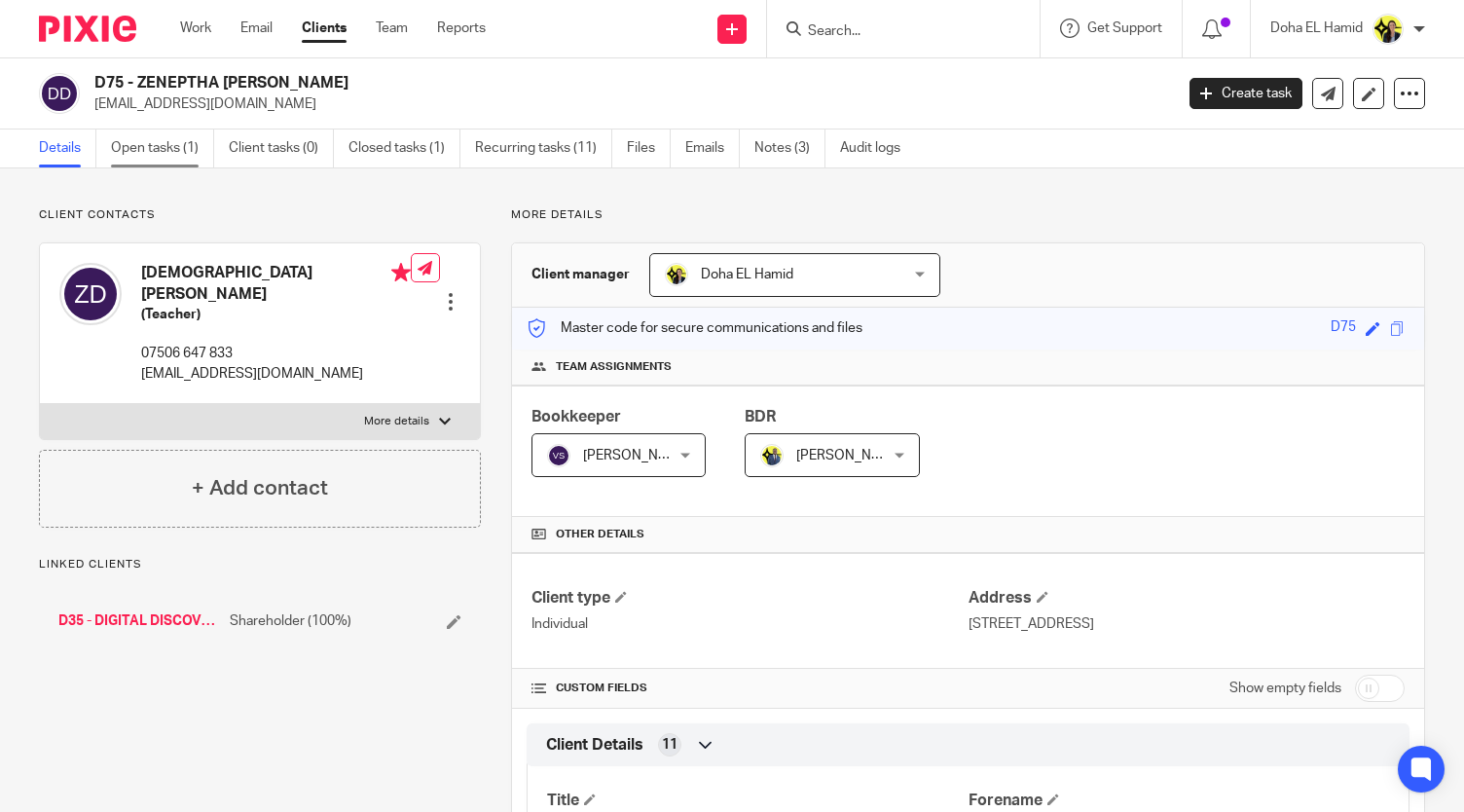
click at [179, 135] on link "Open tasks (1)" at bounding box center [163, 148] width 104 height 38
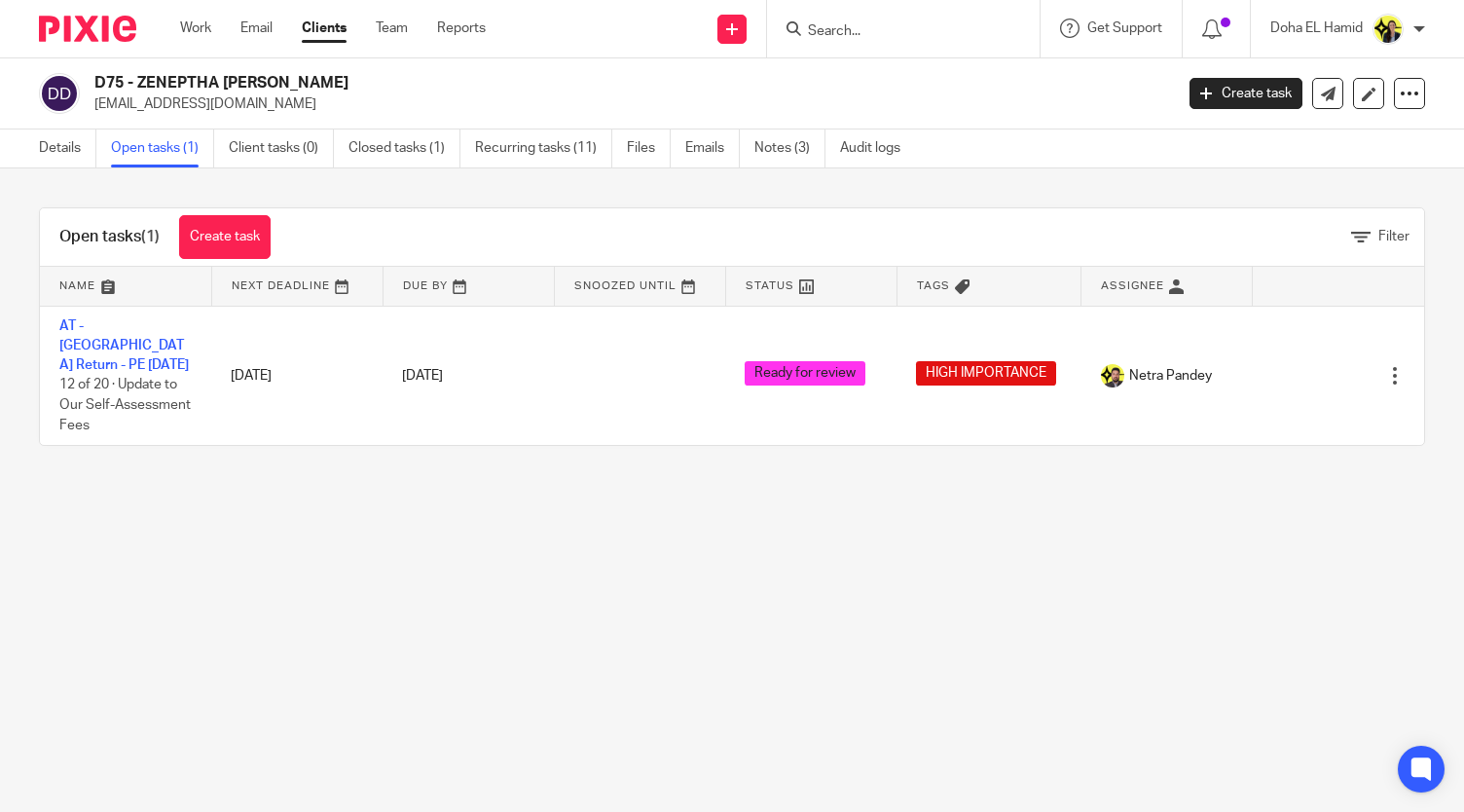
click at [257, 559] on main "D75 - ZENEPTHA DECORDOVA zeneptha@yahoo.co.uk Create task Update from Companies…" at bounding box center [732, 406] width 1464 height 812
click at [458, 209] on div "Open tasks (1) Create task Filter" at bounding box center [732, 237] width 1384 height 59
click at [835, 38] on input "Search" at bounding box center [894, 32] width 175 height 18
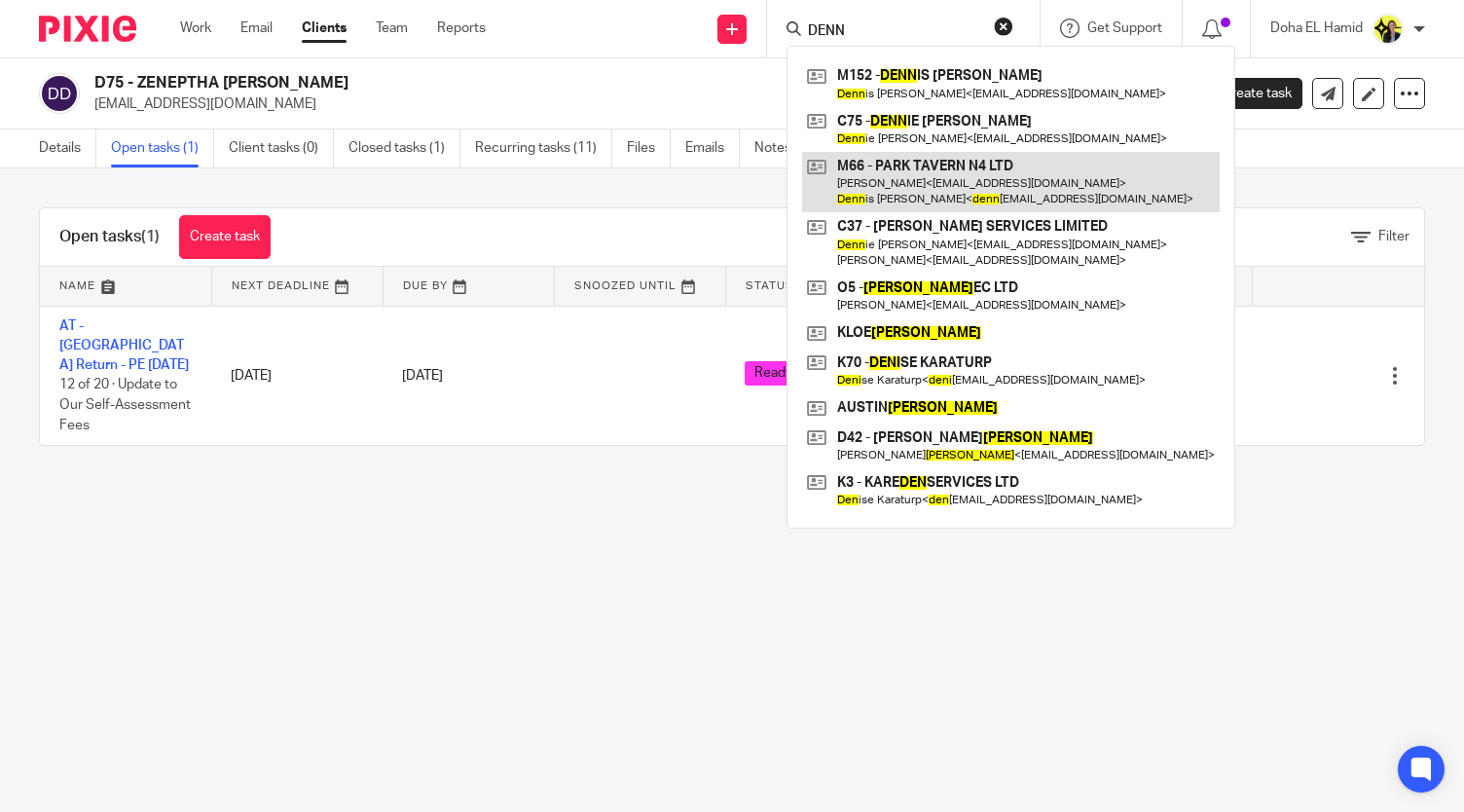
type input "DENN"
click at [979, 200] on link at bounding box center [1011, 182] width 418 height 61
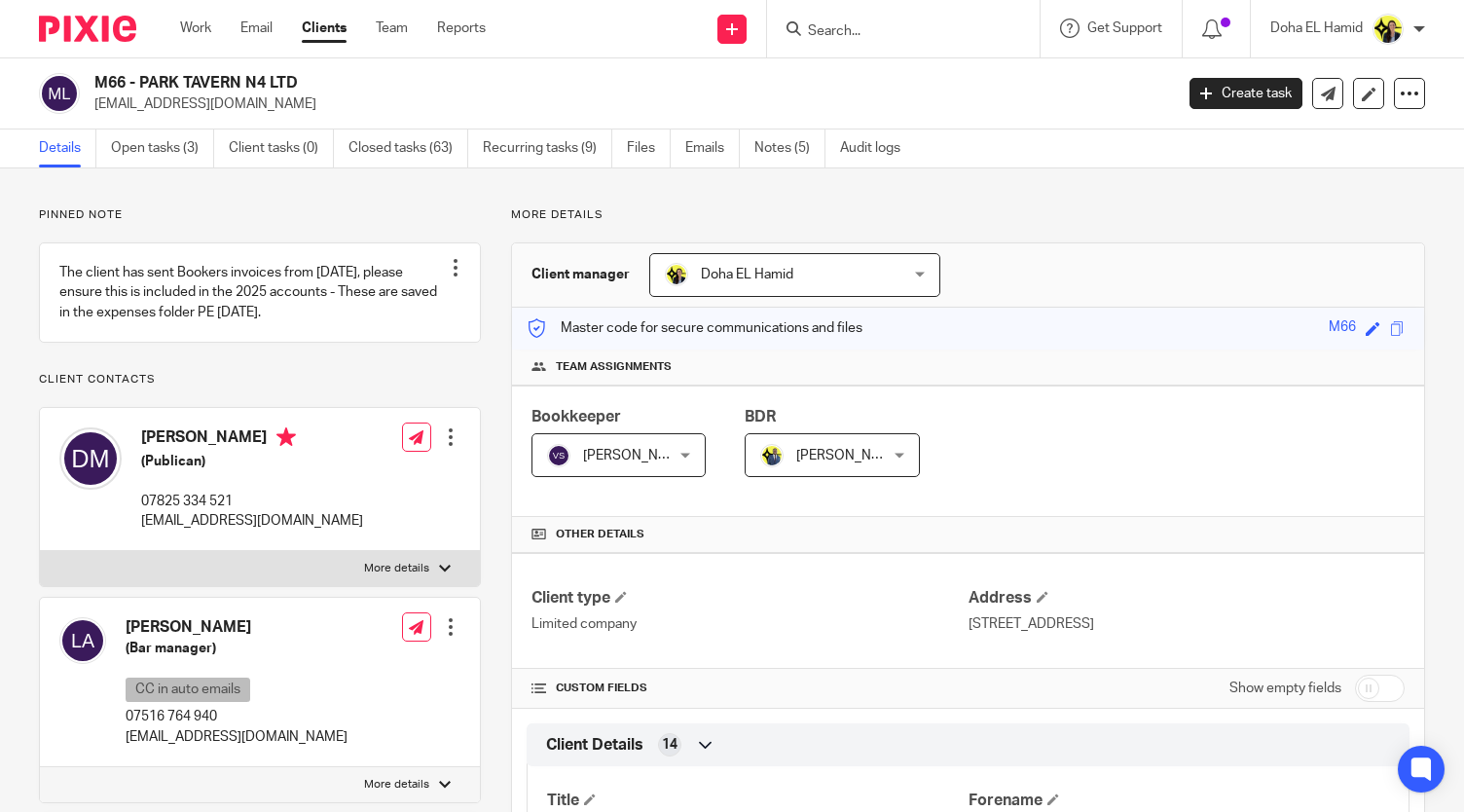
click at [188, 108] on p "dennisptmcdaid@hotmail.co.uk" at bounding box center [627, 104] width 1066 height 20
copy main "dennisptmcdaid@hotmail.co.uk Create task Update from Companies House Export dat…"
click at [853, 24] on input "Search" at bounding box center [894, 32] width 175 height 18
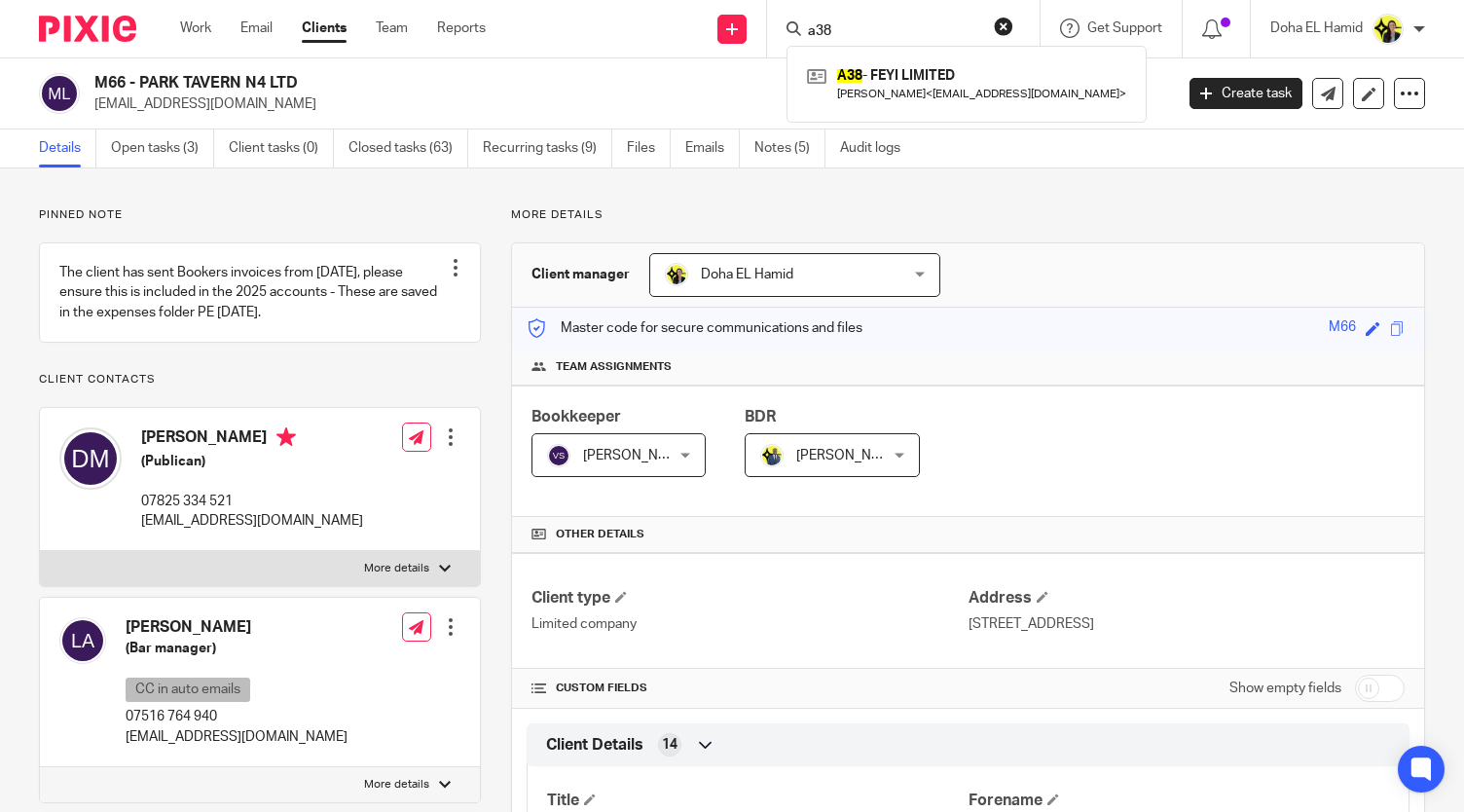
click at [821, 29] on input "a38" at bounding box center [894, 32] width 175 height 18
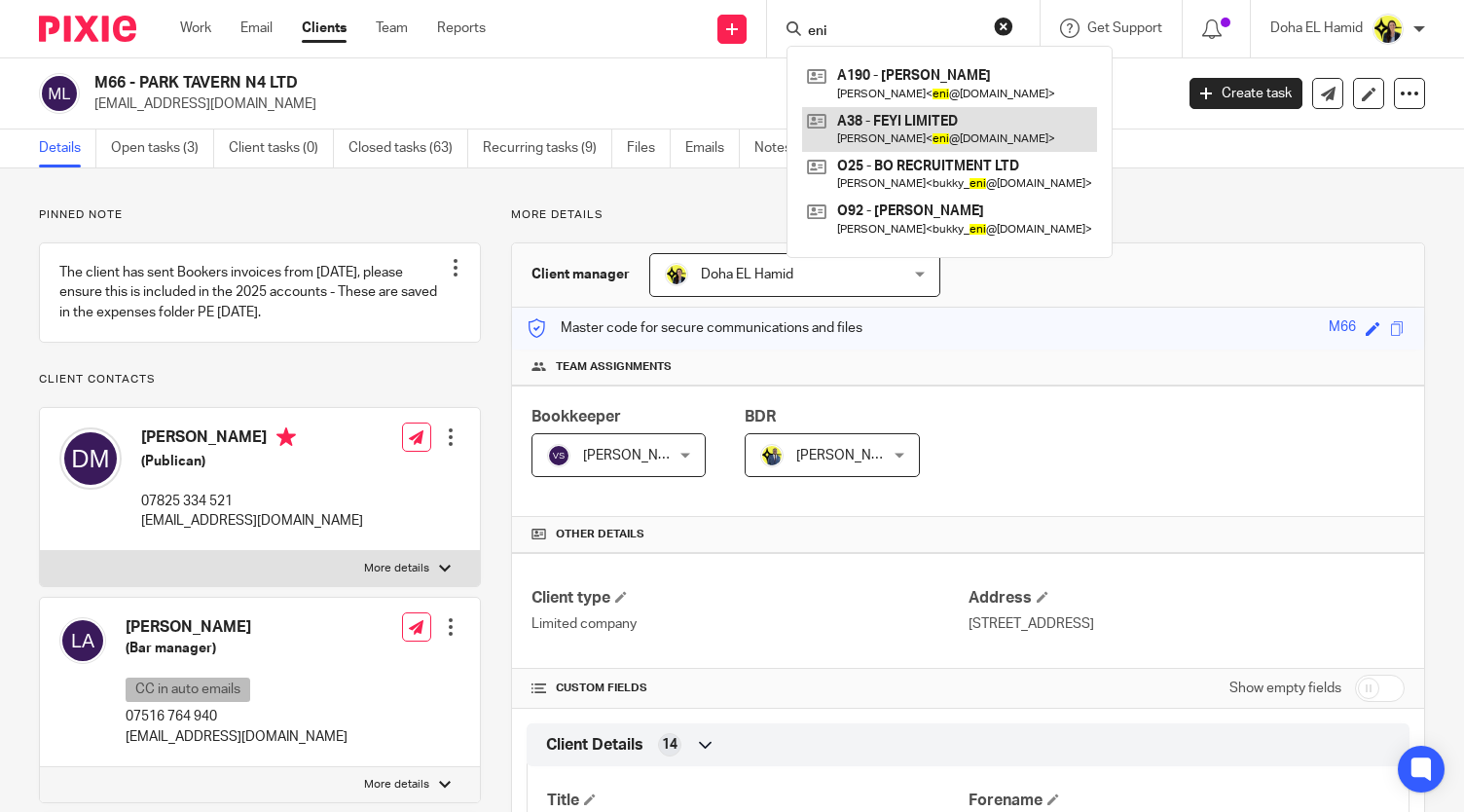
type input "eni"
click at [899, 116] on link at bounding box center [949, 129] width 295 height 45
